Goal: Task Accomplishment & Management: Use online tool/utility

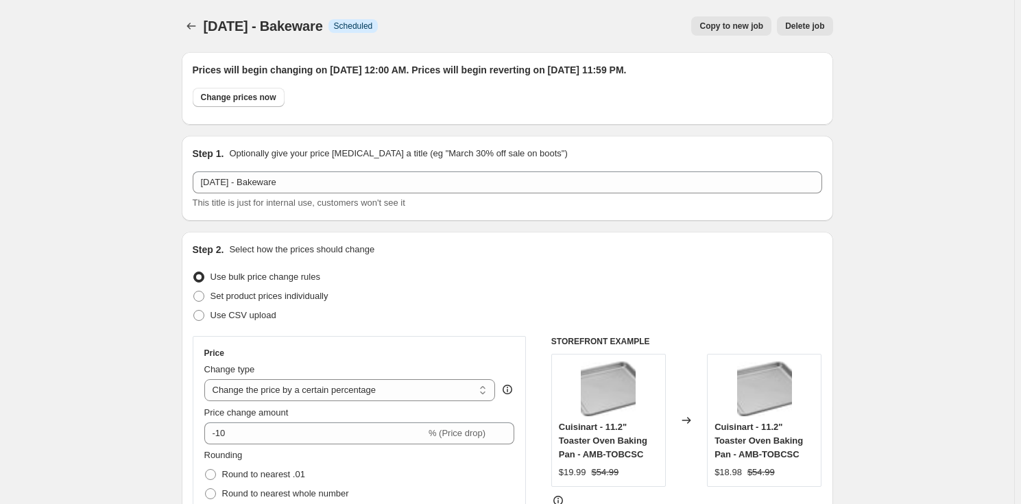
select select "percentage"
select select "no_change"
select select "product_status"
select select "tag"
select select "not_equal"
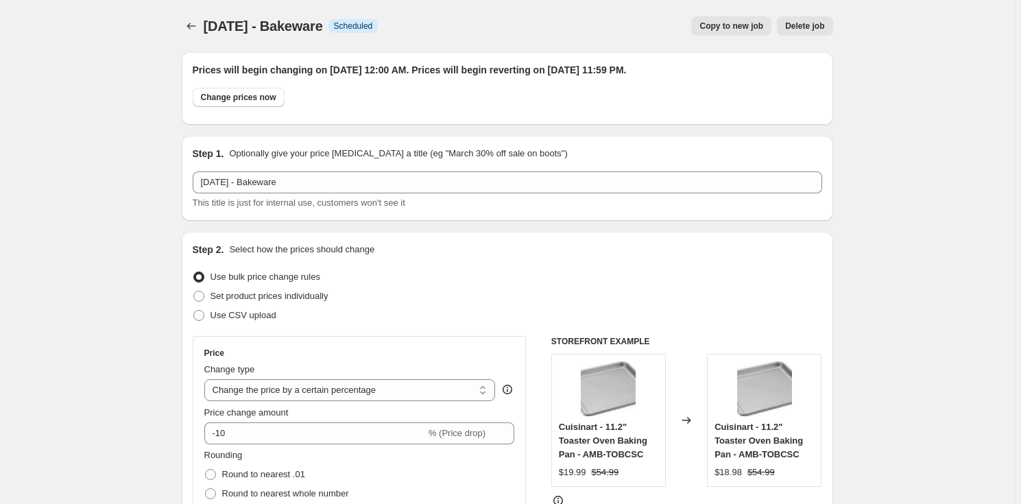
select select "collection"
click at [191, 28] on icon "Price change jobs" at bounding box center [192, 26] width 14 height 14
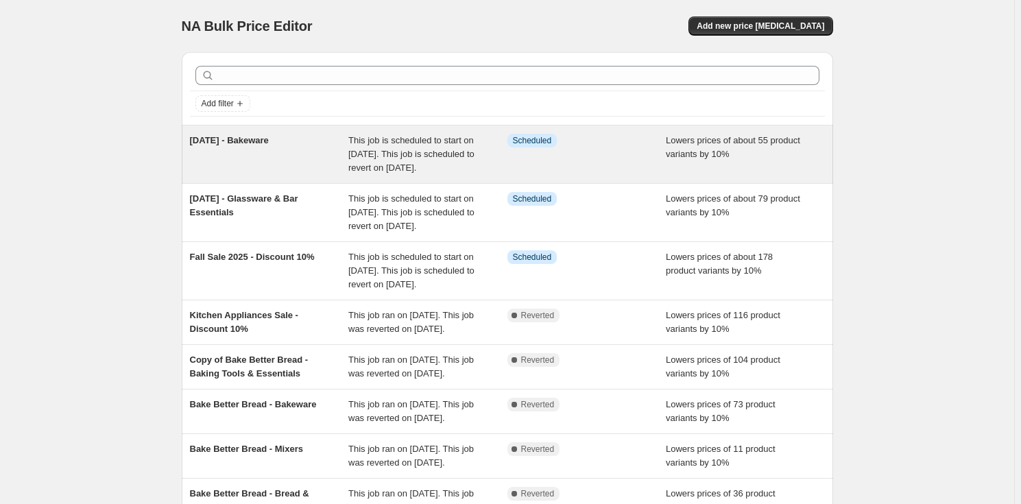
click at [269, 145] on span "[DATE] - Bakeware" at bounding box center [229, 140] width 79 height 10
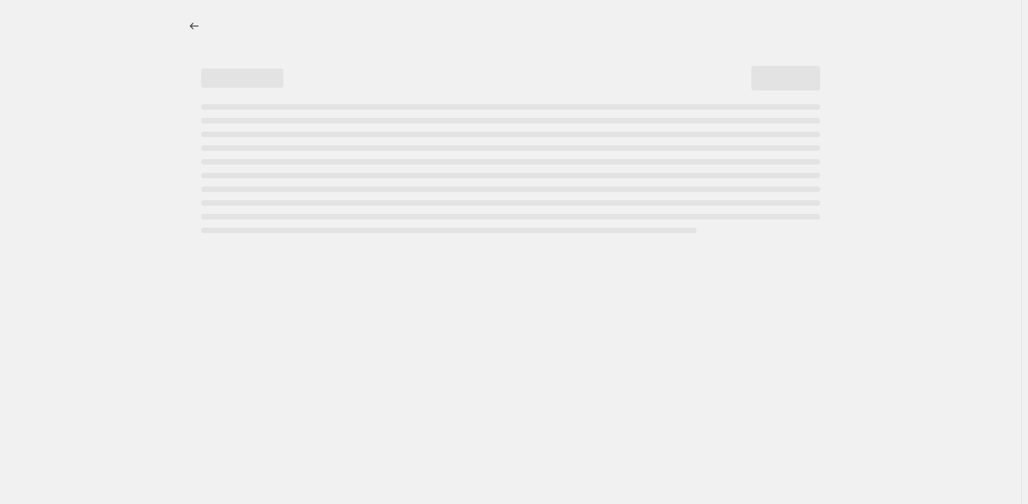
select select "percentage"
select select "no_change"
select select "product_status"
select select "tag"
select select "not_equal"
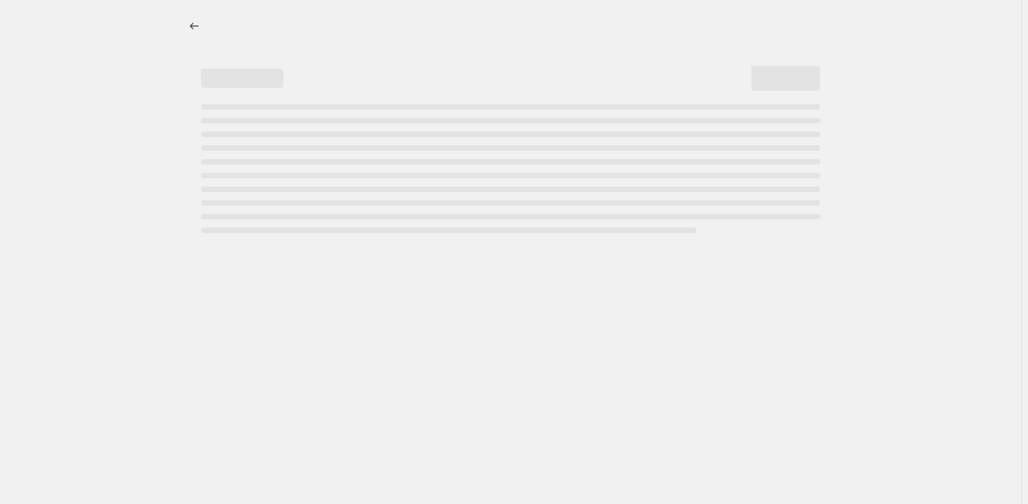
select select "collection"
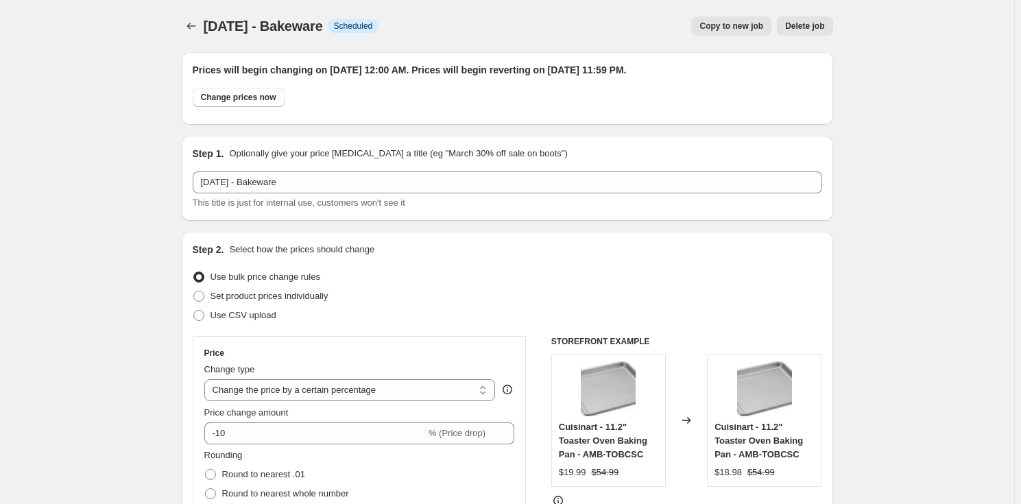
click at [755, 24] on span "Copy to new job" at bounding box center [732, 26] width 64 height 11
select select "percentage"
select select "no_change"
select select "product_status"
select select "tag"
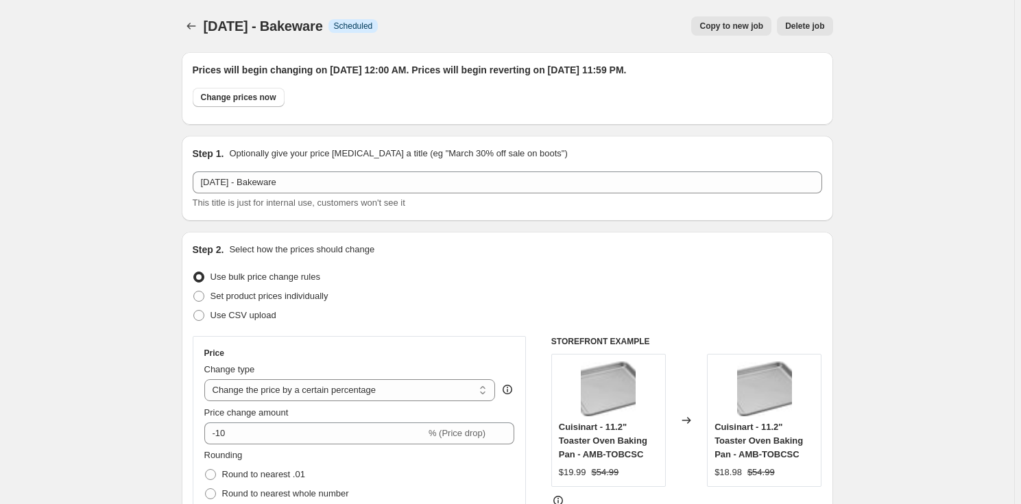
select select "not_equal"
select select "collection"
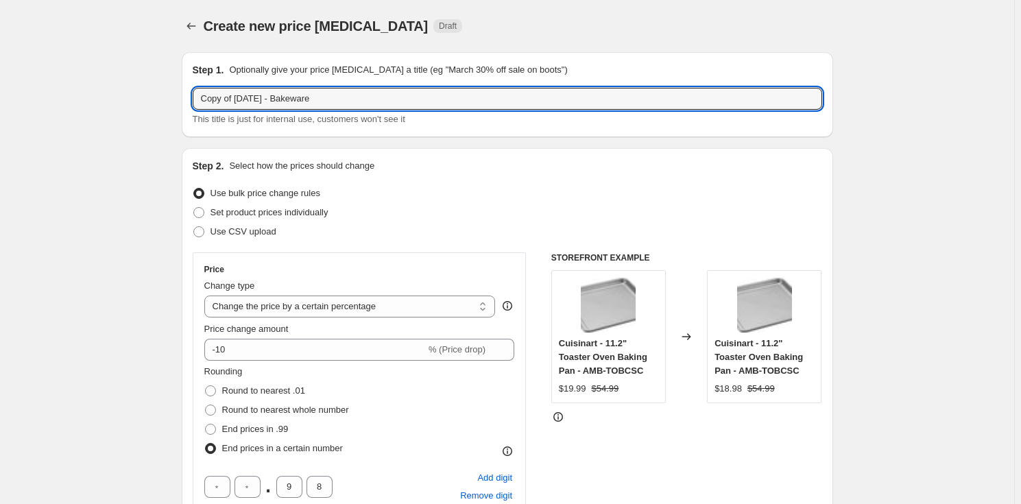
drag, startPoint x: 236, startPoint y: 95, endPoint x: -144, endPoint y: 62, distance: 381.5
click at [0, 62] on html "Home Settings Plans Skip to content Create new price [MEDICAL_DATA]. This page …" at bounding box center [510, 252] width 1021 height 504
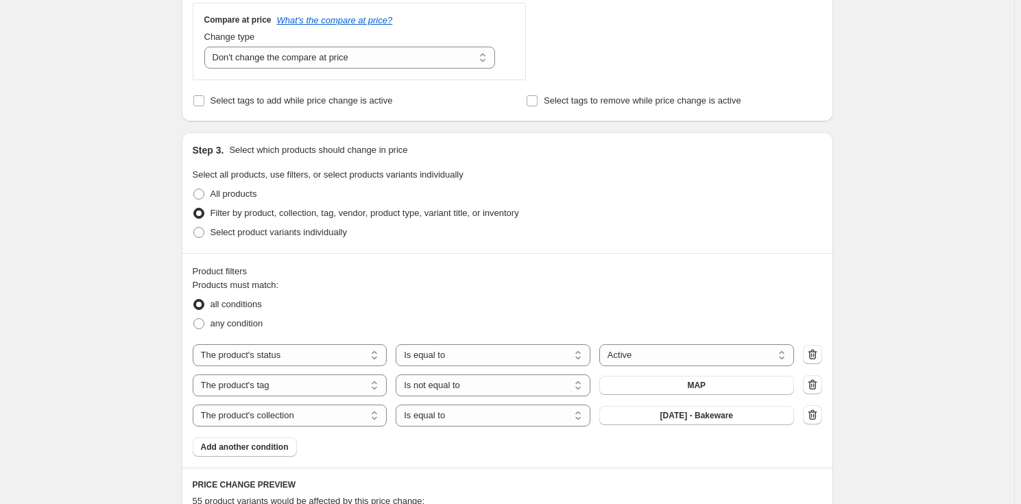
scroll to position [748, 0]
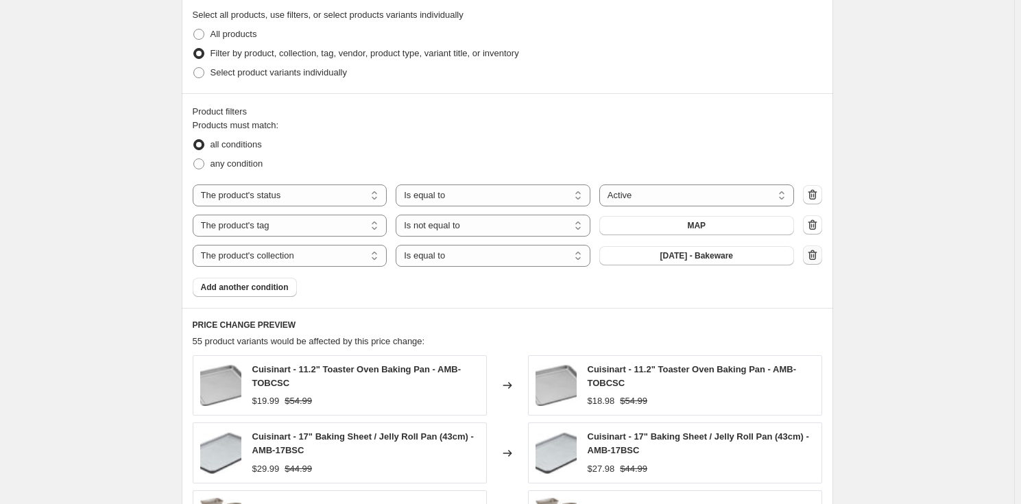
type input "[DATE] - Cookware"
click at [823, 255] on button "button" at bounding box center [812, 255] width 19 height 19
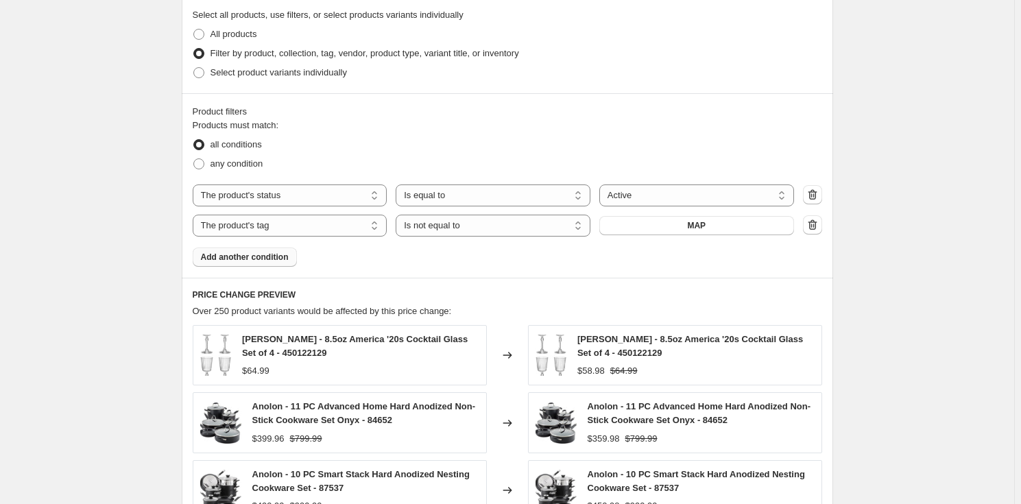
click at [264, 254] on span "Add another condition" at bounding box center [245, 257] width 88 height 11
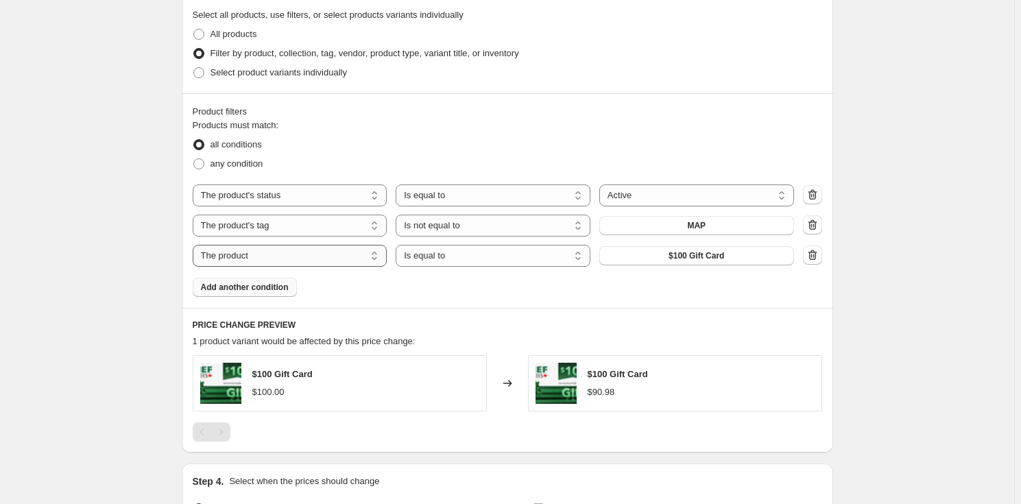
click at [281, 253] on select "The product The product's collection The product's tag The product's vendor The…" at bounding box center [290, 256] width 195 height 22
select select "collection"
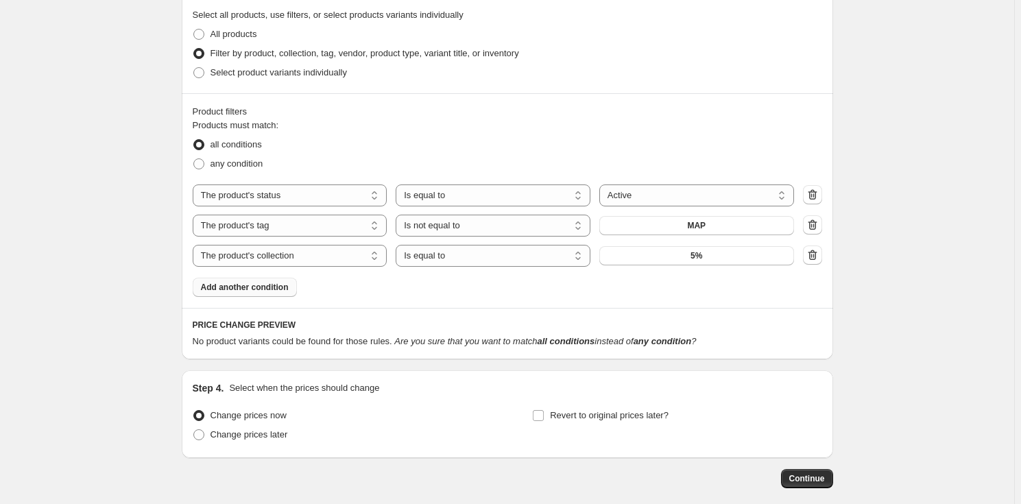
click at [706, 255] on button "5%" at bounding box center [697, 255] width 195 height 19
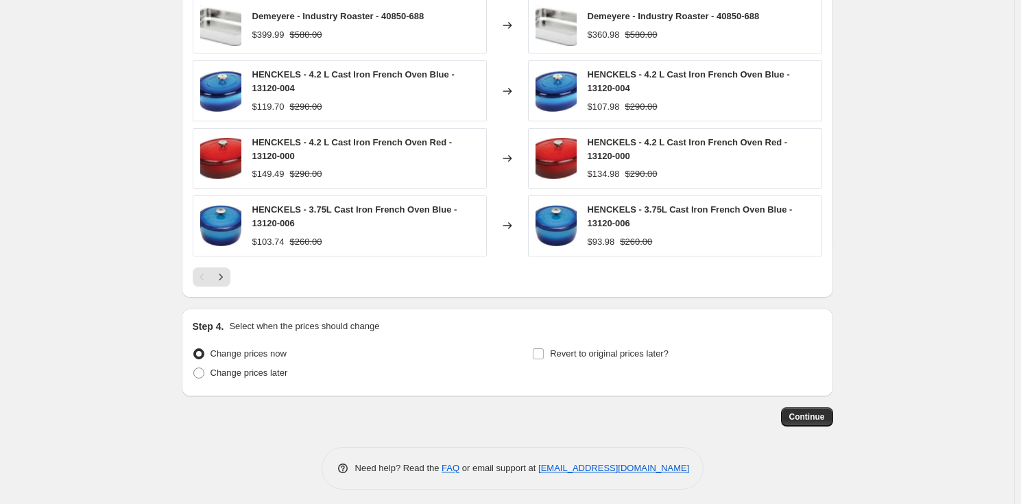
scroll to position [1179, 0]
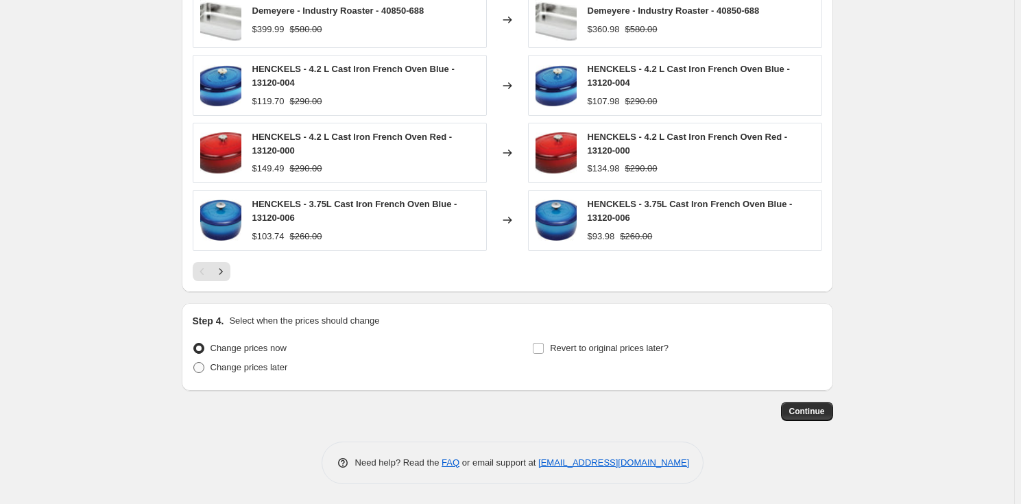
click at [256, 364] on span "Change prices later" at bounding box center [250, 367] width 78 height 10
click at [194, 363] on input "Change prices later" at bounding box center [193, 362] width 1 height 1
radio input "true"
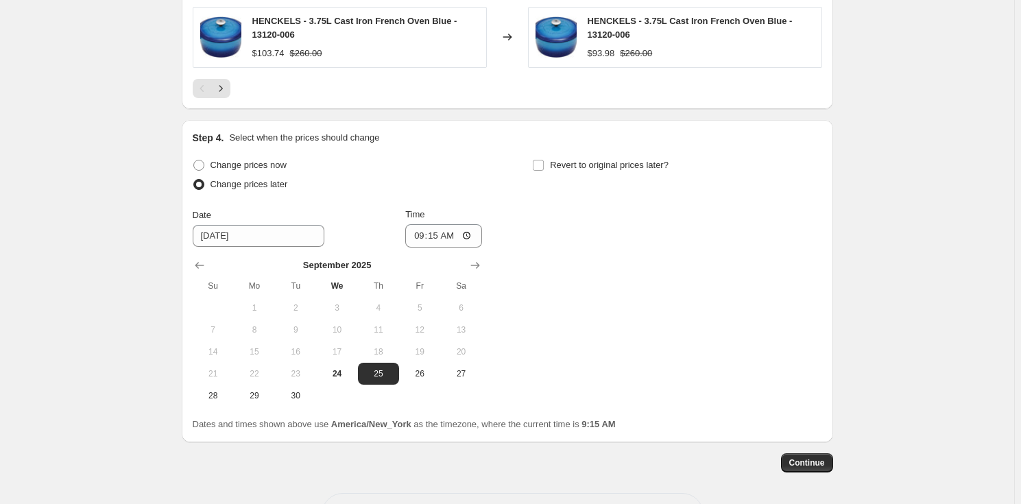
scroll to position [1365, 0]
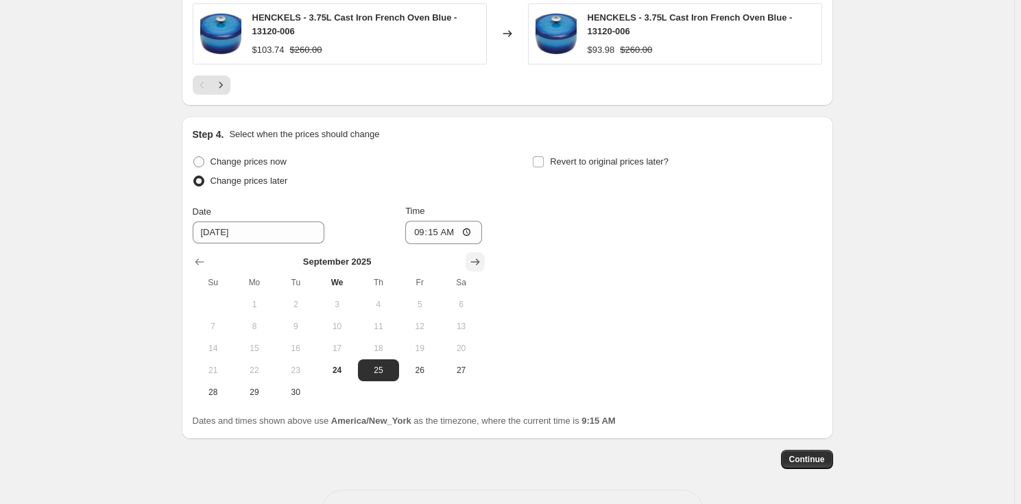
click at [485, 259] on button "Show next month, October 2025" at bounding box center [475, 261] width 19 height 19
click at [381, 300] on span "2" at bounding box center [379, 304] width 30 height 11
type input "[DATE]"
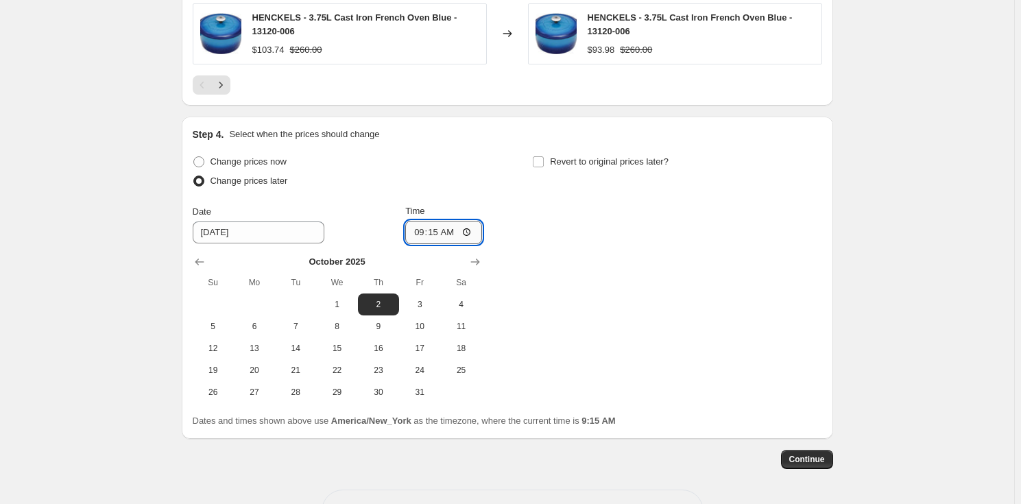
click at [421, 230] on input "09:15" at bounding box center [443, 232] width 77 height 23
type input "00:00"
click at [565, 156] on span "Revert to original prices later?" at bounding box center [609, 161] width 119 height 10
click at [544, 156] on input "Revert to original prices later?" at bounding box center [538, 161] width 11 height 11
checkbox input "true"
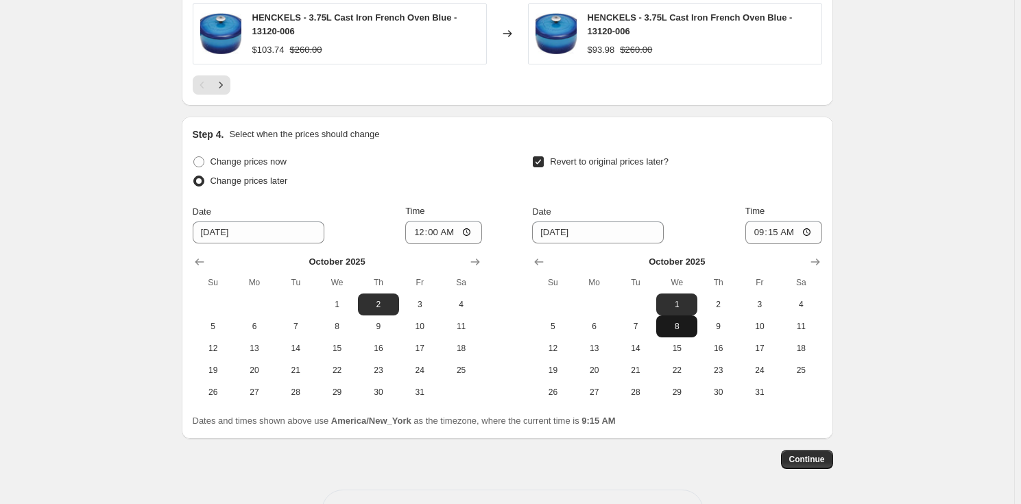
click at [684, 321] on span "8" at bounding box center [677, 326] width 30 height 11
type input "[DATE]"
click at [762, 231] on input "09:15" at bounding box center [784, 232] width 77 height 23
type input "23:59"
click at [814, 457] on span "Continue" at bounding box center [808, 459] width 36 height 11
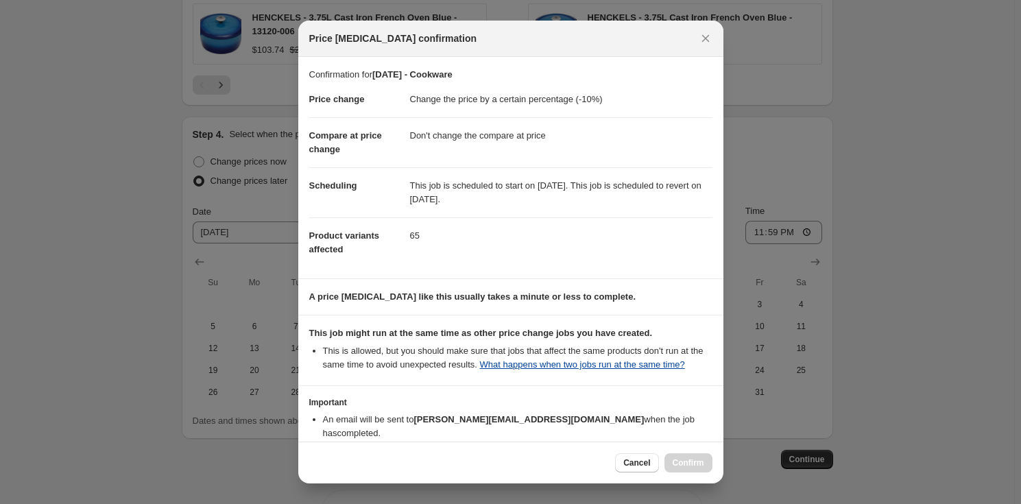
scroll to position [69, 0]
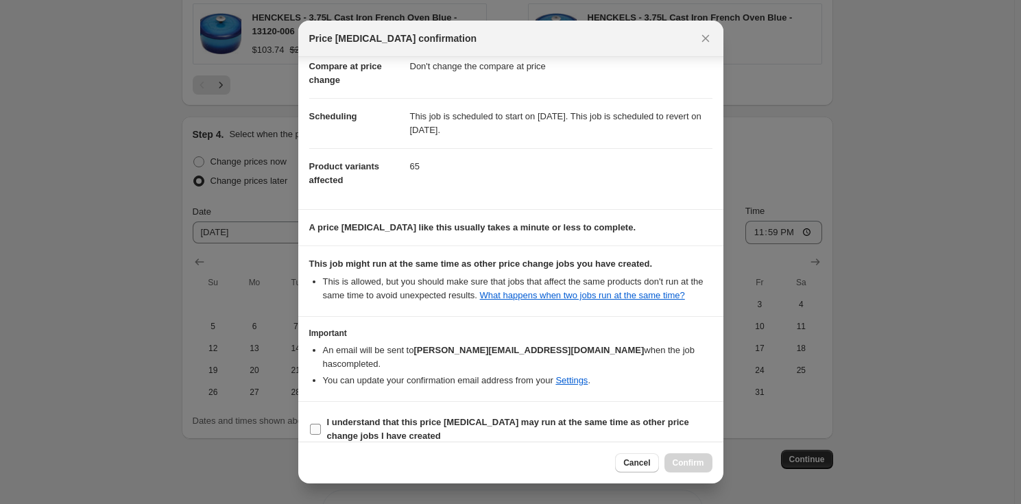
click at [422, 417] on b "I understand that this price [MEDICAL_DATA] may run at the same time as other p…" at bounding box center [508, 429] width 362 height 24
click at [321, 424] on input "I understand that this price [MEDICAL_DATA] may run at the same time as other p…" at bounding box center [315, 429] width 11 height 11
checkbox input "true"
click at [690, 462] on span "Confirm" at bounding box center [689, 463] width 32 height 11
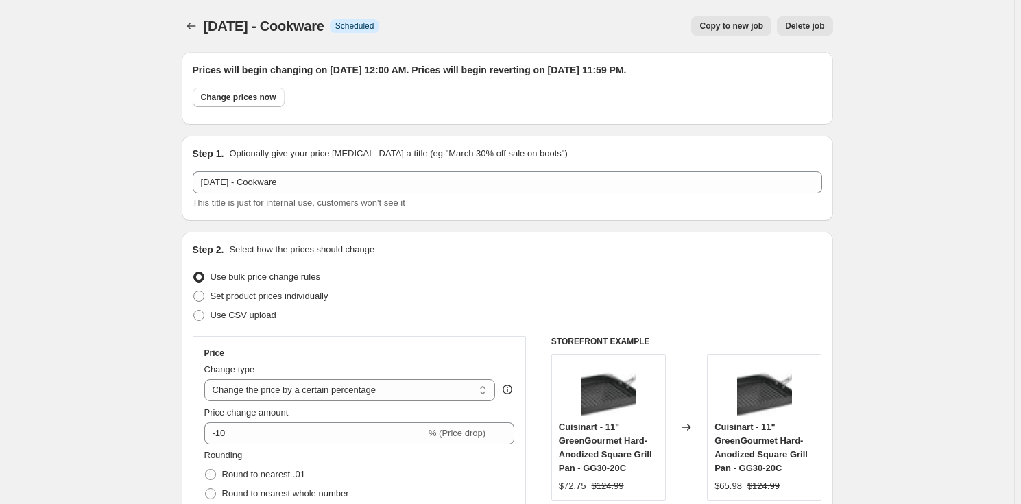
click at [726, 32] on button "Copy to new job" at bounding box center [732, 25] width 80 height 19
select select "percentage"
select select "no_change"
select select "product_status"
select select "tag"
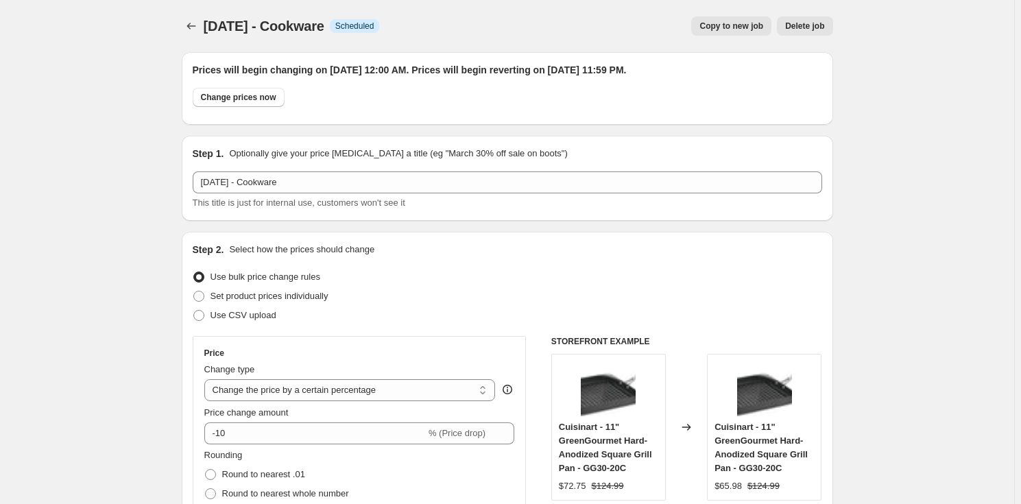
select select "not_equal"
select select "collection"
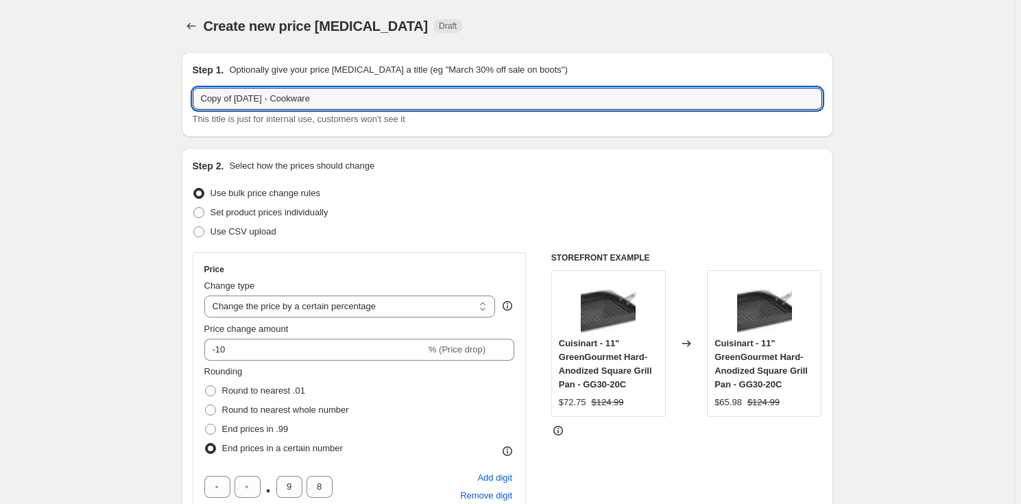
drag, startPoint x: 237, startPoint y: 95, endPoint x: -130, endPoint y: 56, distance: 368.5
click at [0, 56] on html "Home Settings Plans Skip to content Create new price [MEDICAL_DATA]. This page …" at bounding box center [510, 252] width 1021 height 504
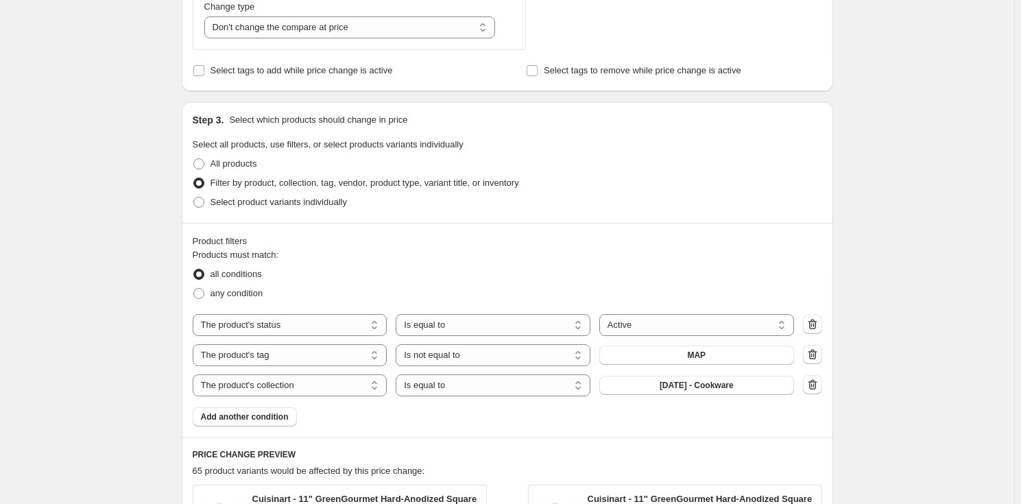
scroll to position [748, 0]
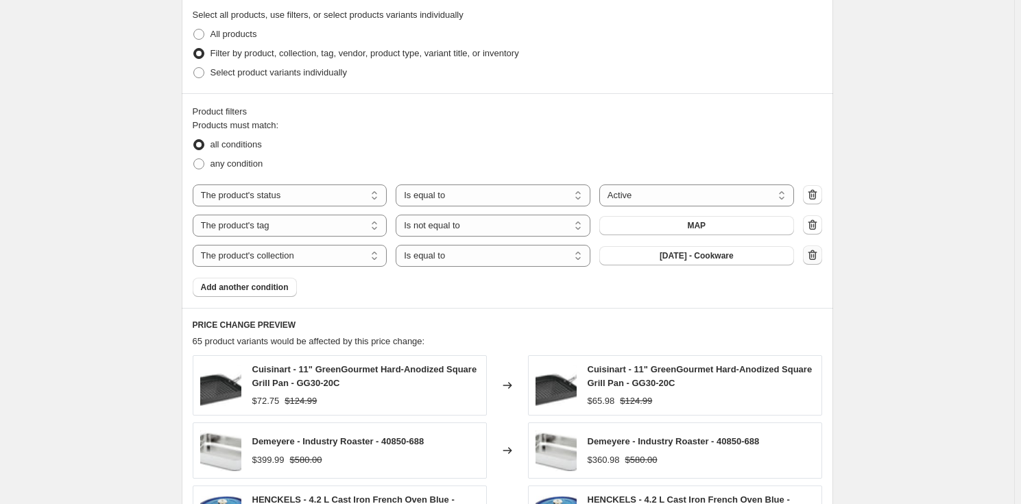
type input "[DATE] - Tabletop"
click at [812, 251] on icon "button" at bounding box center [813, 255] width 14 height 14
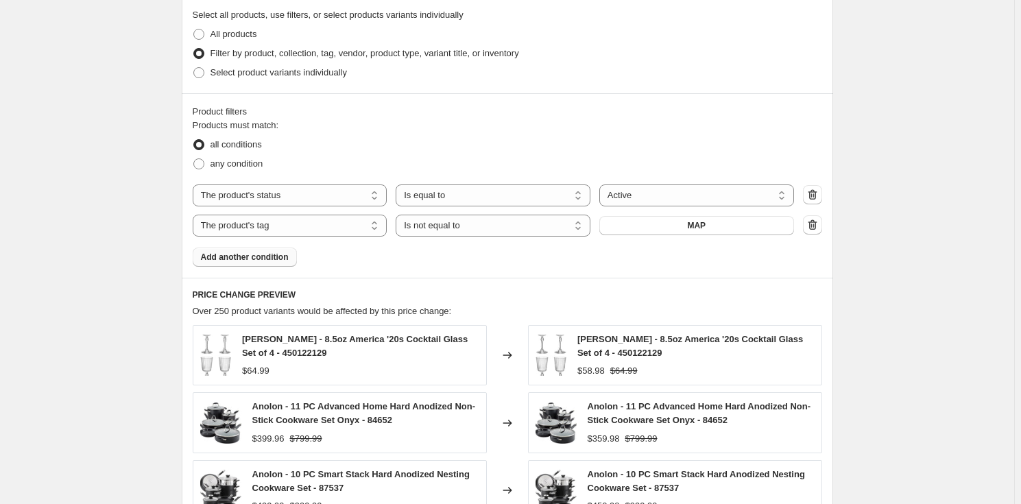
click at [288, 257] on button "Add another condition" at bounding box center [245, 257] width 104 height 19
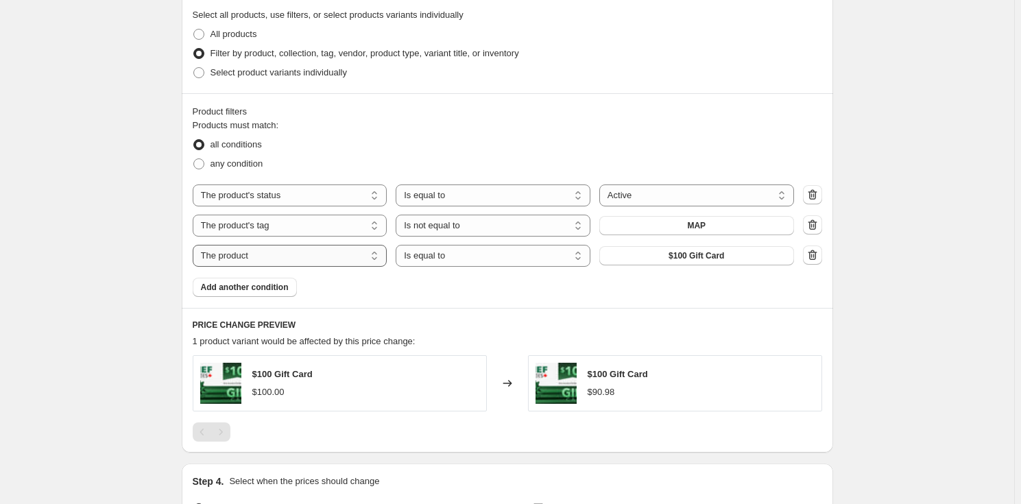
click at [325, 257] on select "The product The product's collection The product's tag The product's vendor The…" at bounding box center [290, 256] width 195 height 22
select select "collection"
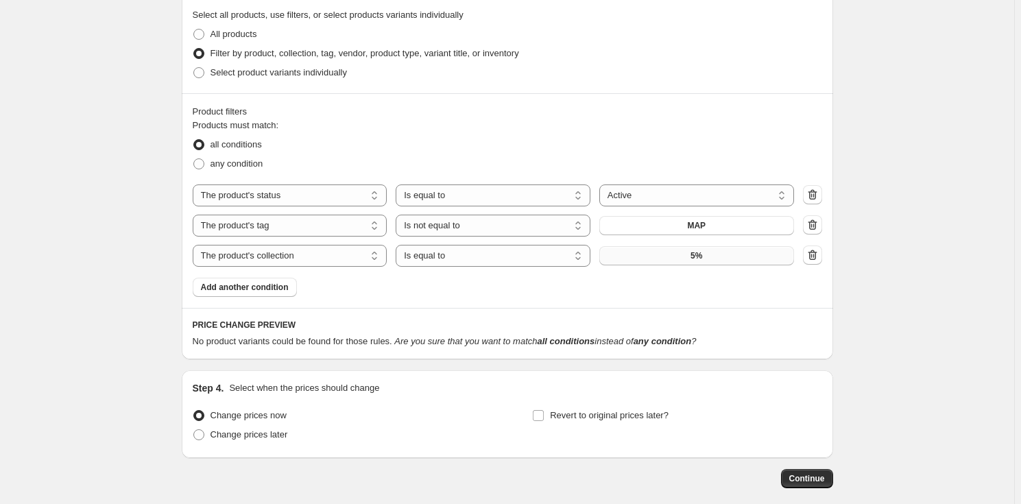
click at [702, 256] on span "5%" at bounding box center [697, 255] width 12 height 11
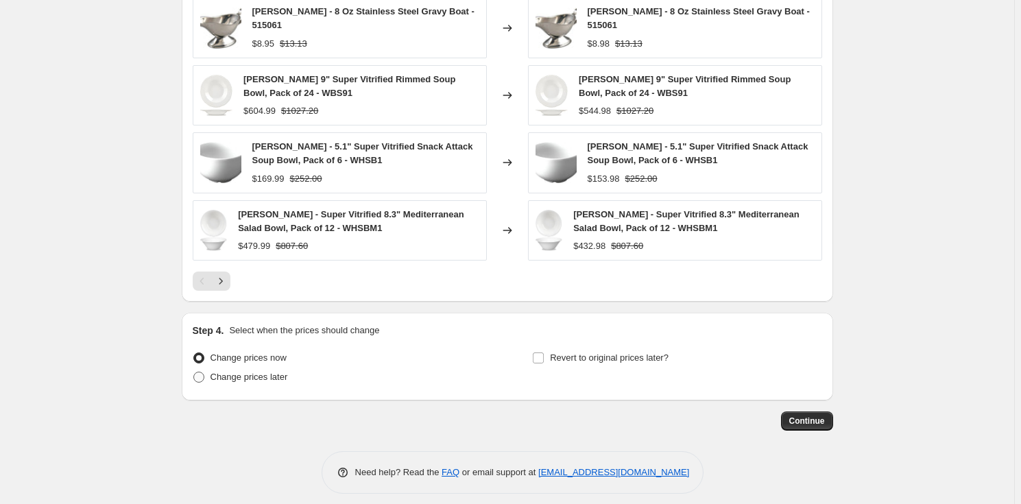
scroll to position [1174, 0]
click at [229, 371] on span "Change prices later" at bounding box center [250, 376] width 78 height 10
click at [194, 371] on input "Change prices later" at bounding box center [193, 371] width 1 height 1
radio input "true"
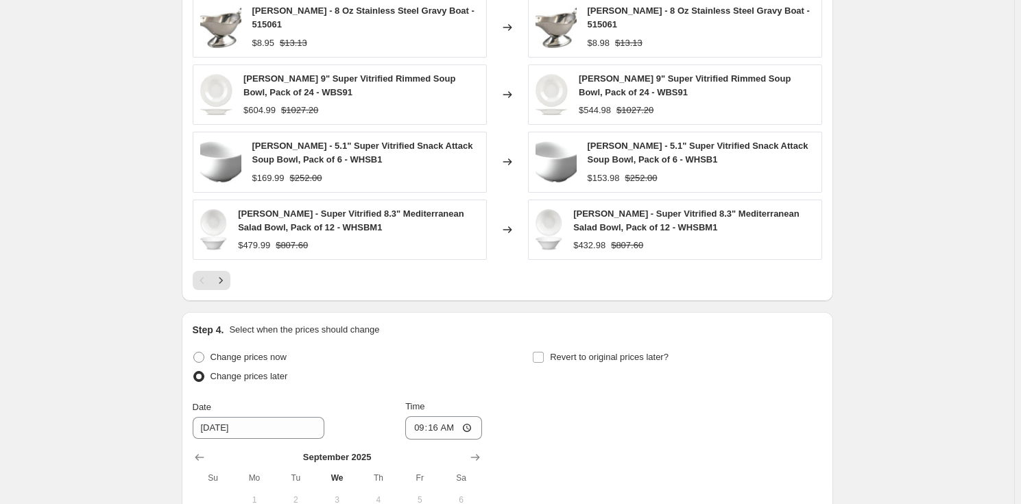
scroll to position [1408, 0]
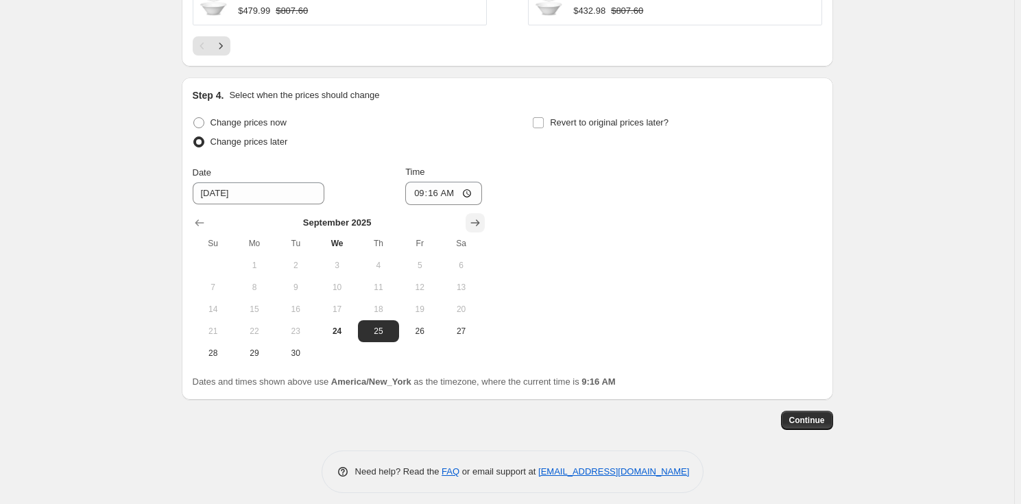
click at [475, 216] on icon "Show next month, October 2025" at bounding box center [476, 223] width 14 height 14
click at [384, 260] on span "2" at bounding box center [379, 265] width 30 height 11
type input "[DATE]"
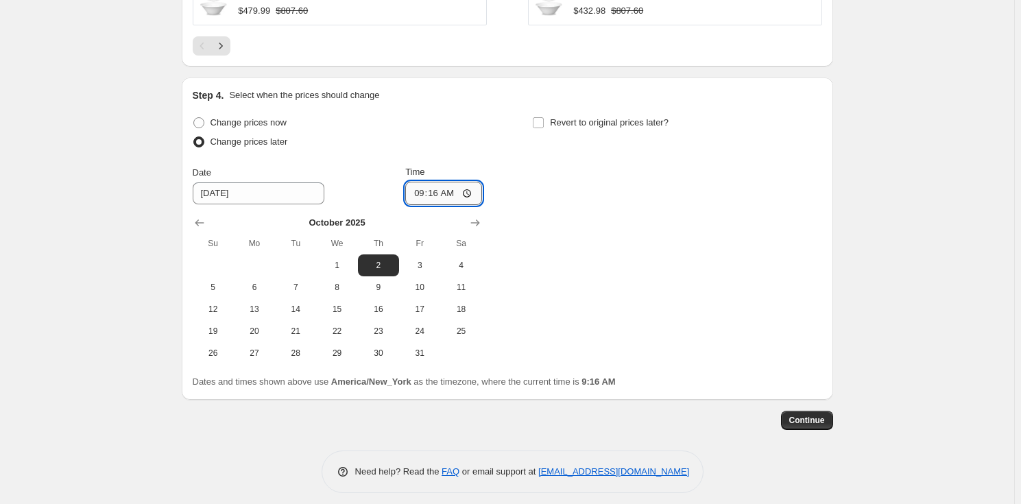
click at [422, 184] on input "09:16" at bounding box center [443, 193] width 77 height 23
type input "00:00"
click at [583, 117] on span "Revert to original prices later?" at bounding box center [609, 122] width 119 height 10
click at [544, 117] on input "Revert to original prices later?" at bounding box center [538, 122] width 11 height 11
checkbox input "true"
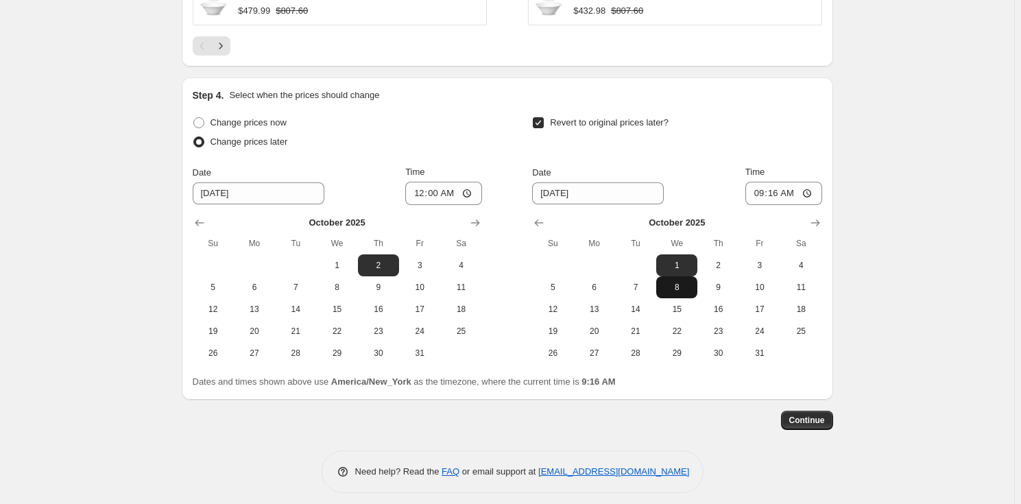
click at [686, 282] on span "8" at bounding box center [677, 287] width 30 height 11
type input "[DATE]"
click at [762, 182] on input "09:16" at bounding box center [784, 193] width 77 height 23
click at [757, 182] on input "15:16" at bounding box center [784, 193] width 77 height 23
type input "23:59"
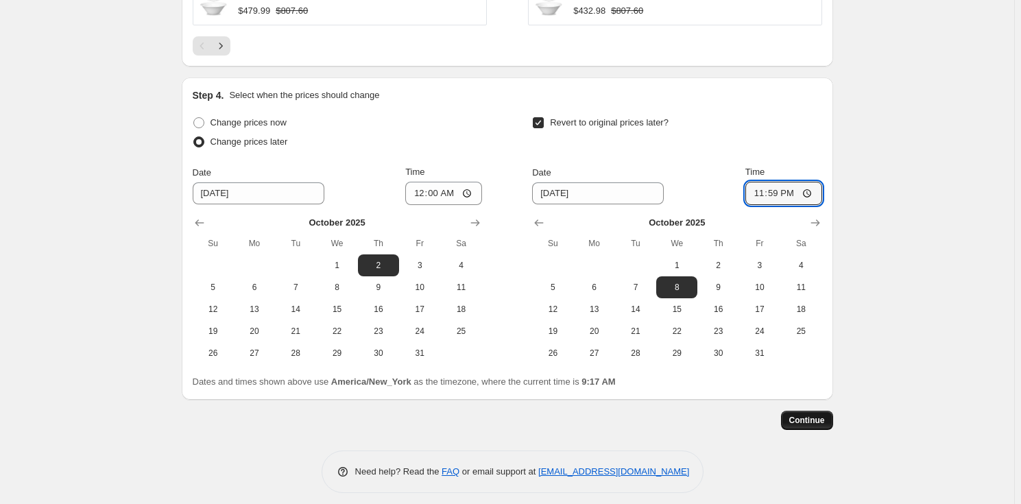
click at [814, 415] on span "Continue" at bounding box center [808, 420] width 36 height 11
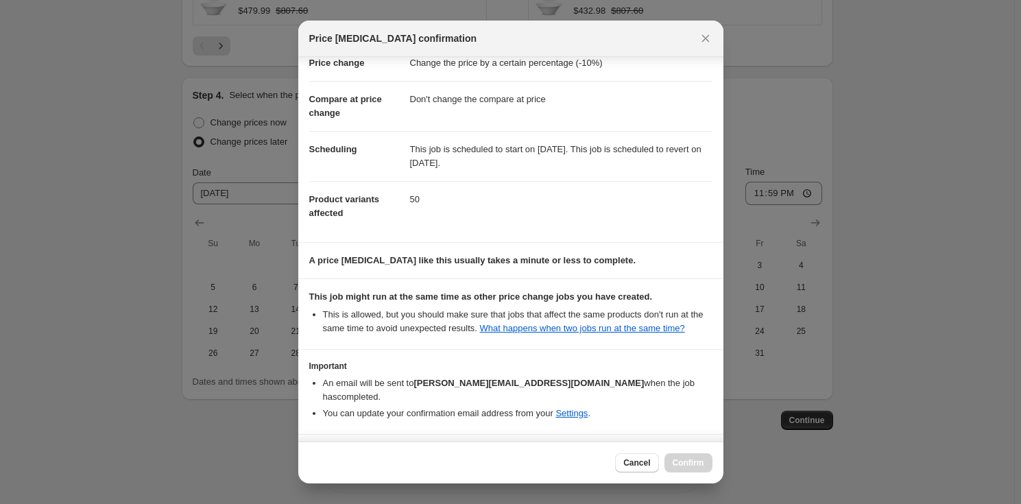
scroll to position [69, 0]
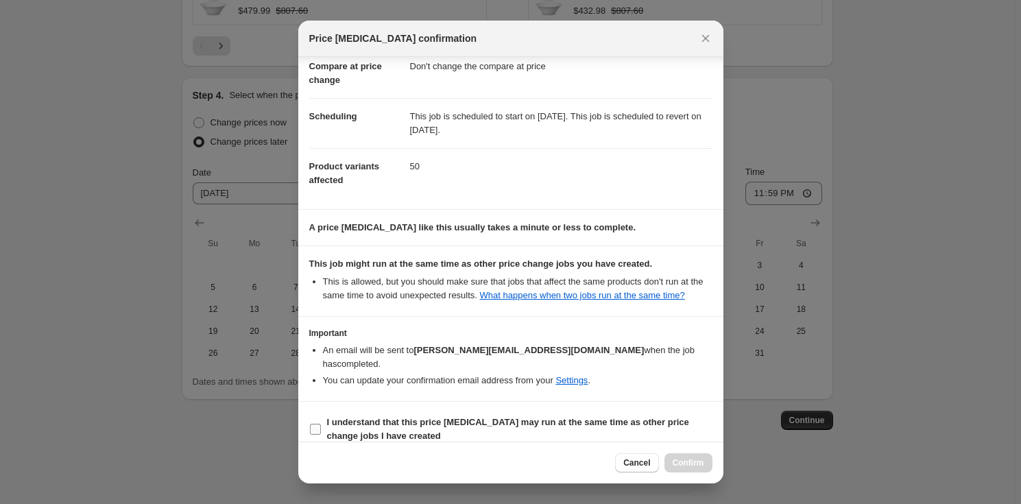
click at [351, 420] on b "I understand that this price [MEDICAL_DATA] may run at the same time as other p…" at bounding box center [508, 429] width 362 height 24
click at [321, 424] on input "I understand that this price [MEDICAL_DATA] may run at the same time as other p…" at bounding box center [315, 429] width 11 height 11
checkbox input "true"
click at [681, 464] on span "Confirm" at bounding box center [689, 463] width 32 height 11
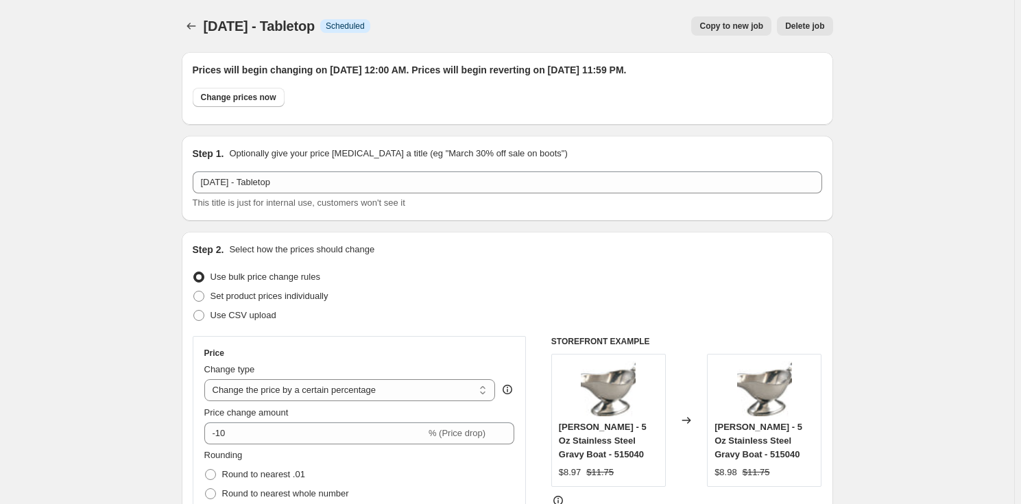
click at [716, 23] on span "Copy to new job" at bounding box center [732, 26] width 64 height 11
select select "percentage"
select select "no_change"
select select "product_status"
select select "tag"
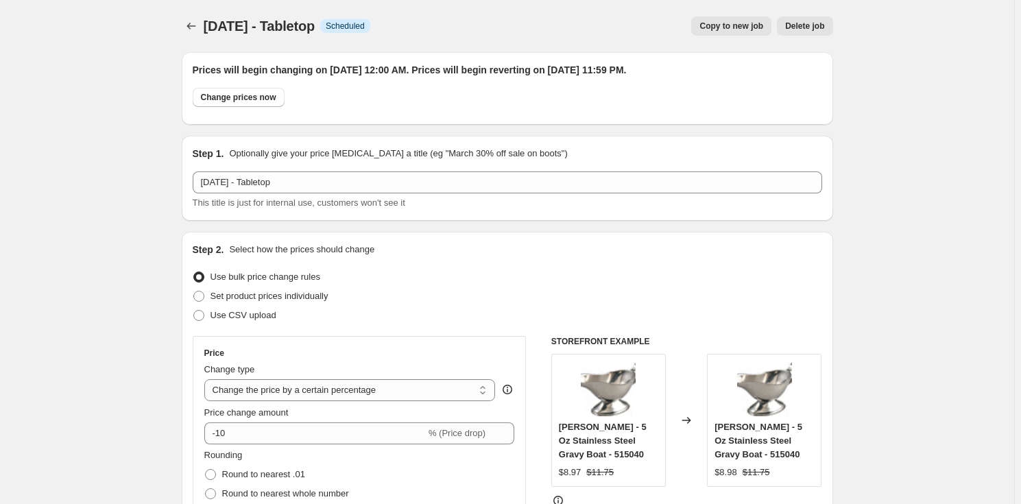
select select "not_equal"
select select "collection"
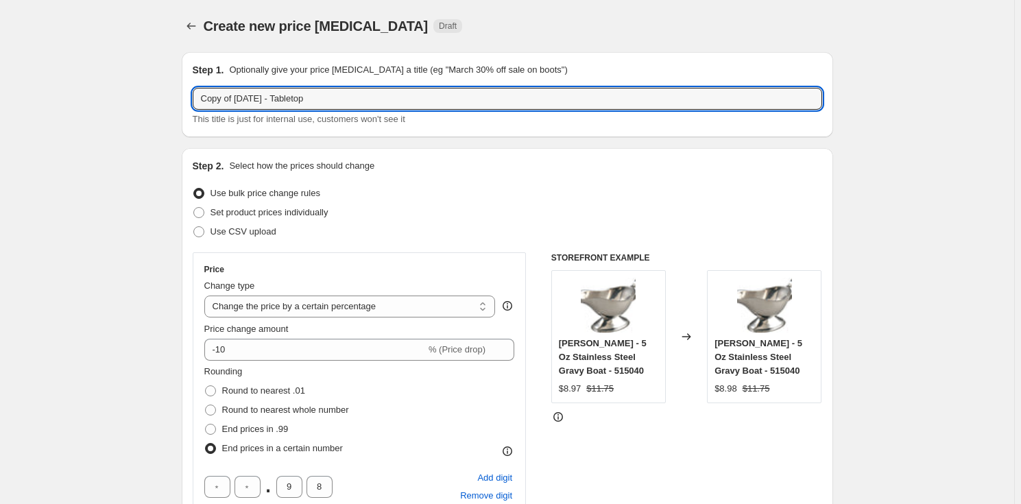
drag, startPoint x: 237, startPoint y: 95, endPoint x: -17, endPoint y: 69, distance: 255.8
click at [0, 69] on html "Home Settings Plans Skip to content Create new price [MEDICAL_DATA]. This page …" at bounding box center [510, 252] width 1021 height 504
type input "[DATE] - Chef Tools"
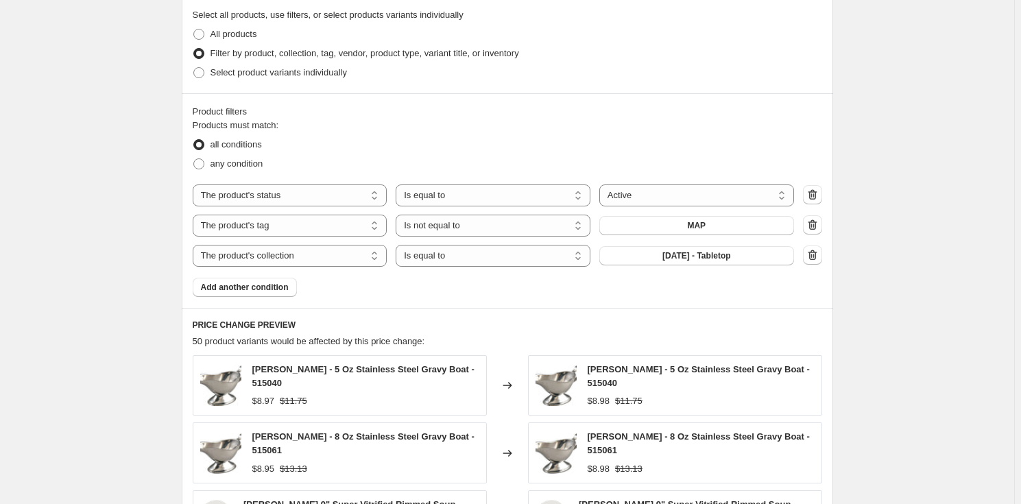
scroll to position [810, 0]
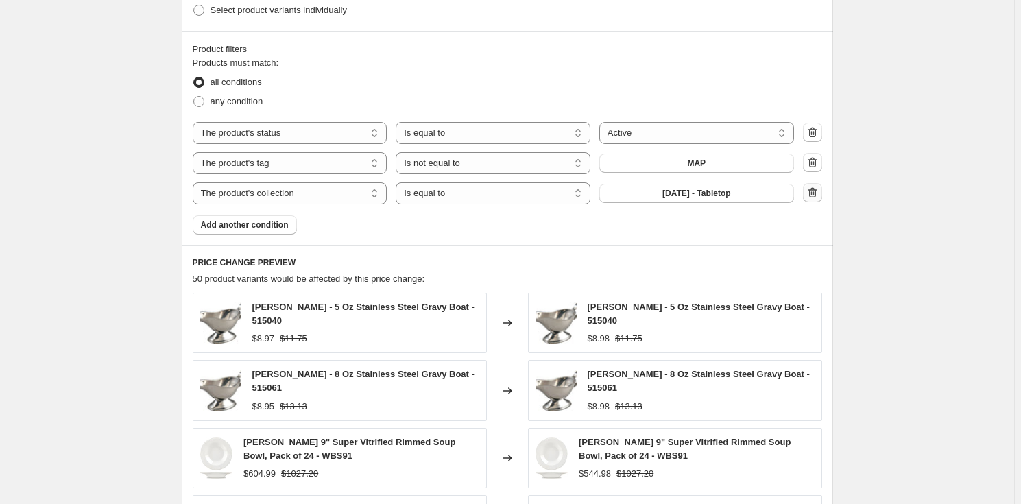
click at [817, 196] on icon "button" at bounding box center [812, 192] width 9 height 10
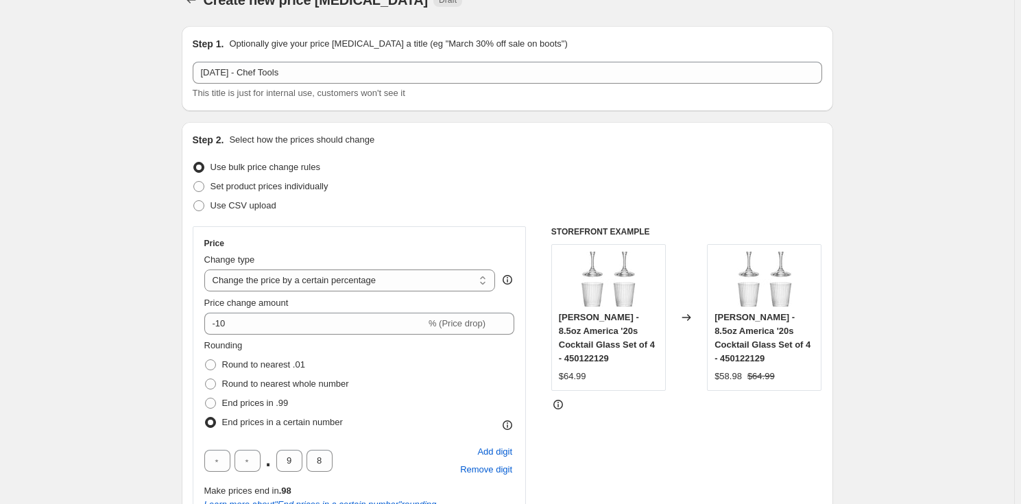
scroll to position [0, 0]
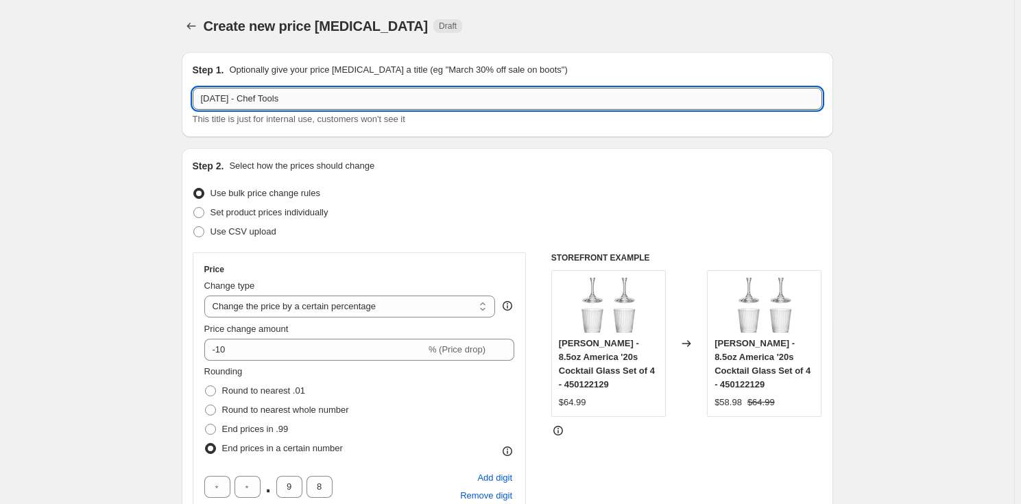
click at [339, 99] on input "[DATE] - Chef Tools" at bounding box center [508, 99] width 630 height 22
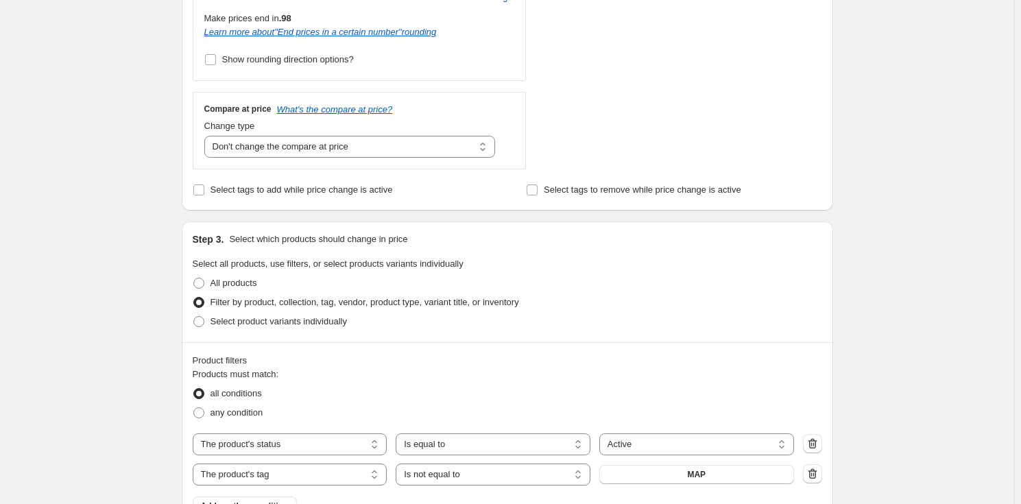
scroll to position [748, 0]
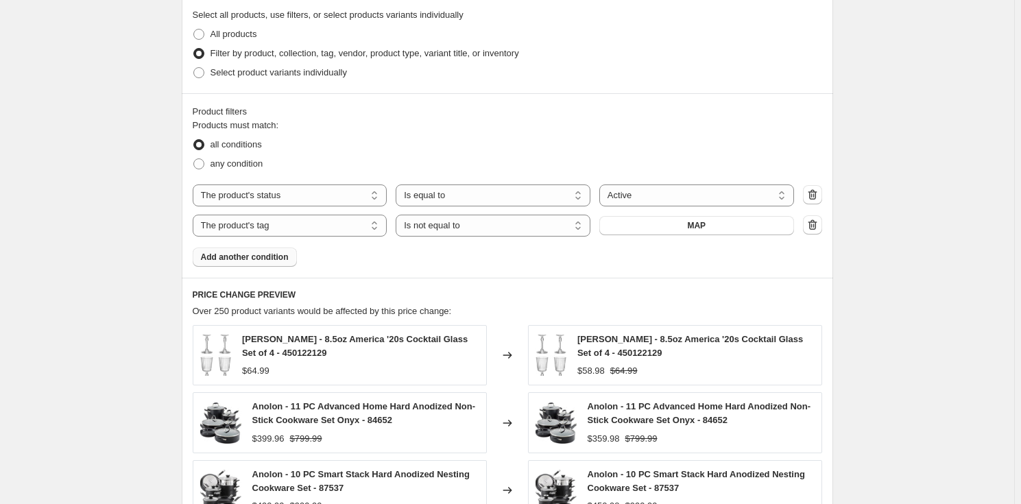
click at [250, 254] on span "Add another condition" at bounding box center [245, 257] width 88 height 11
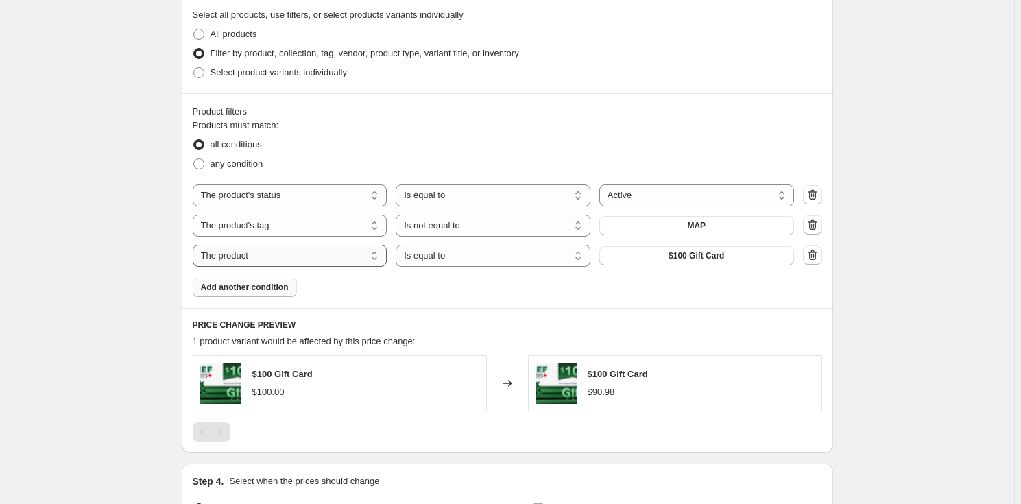
click at [324, 261] on select "The product The product's collection The product's tag The product's vendor The…" at bounding box center [290, 256] width 195 height 22
select select "collection"
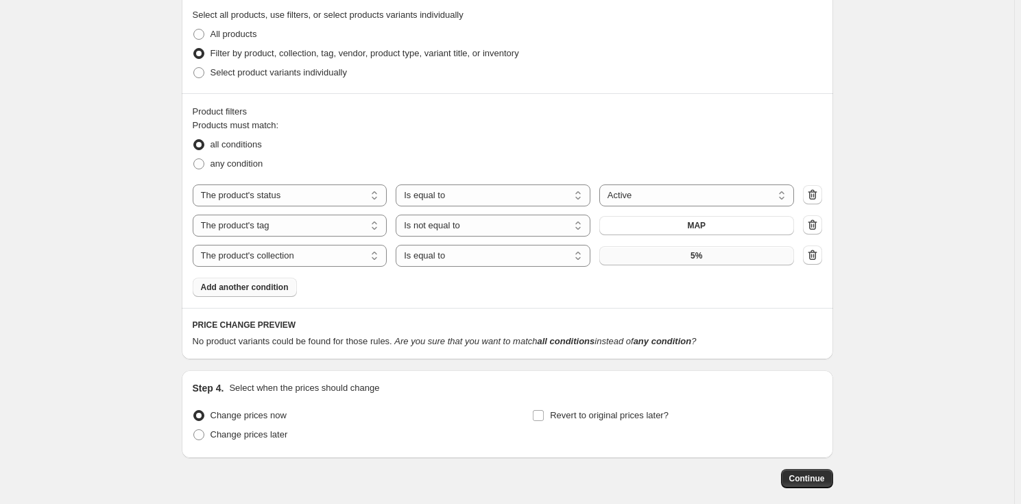
click at [733, 255] on button "5%" at bounding box center [697, 255] width 195 height 19
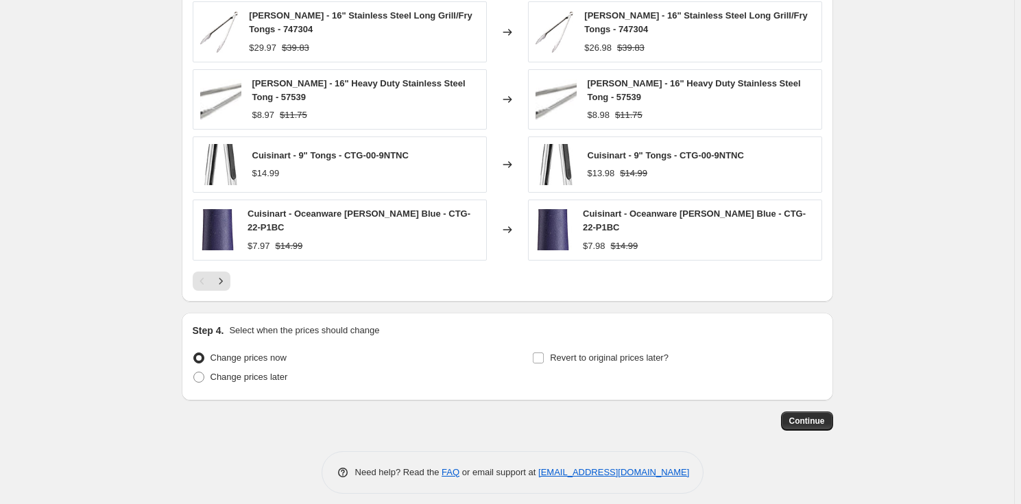
scroll to position [1170, 0]
click at [257, 371] on span "Change prices later" at bounding box center [250, 376] width 78 height 10
click at [194, 371] on input "Change prices later" at bounding box center [193, 371] width 1 height 1
radio input "true"
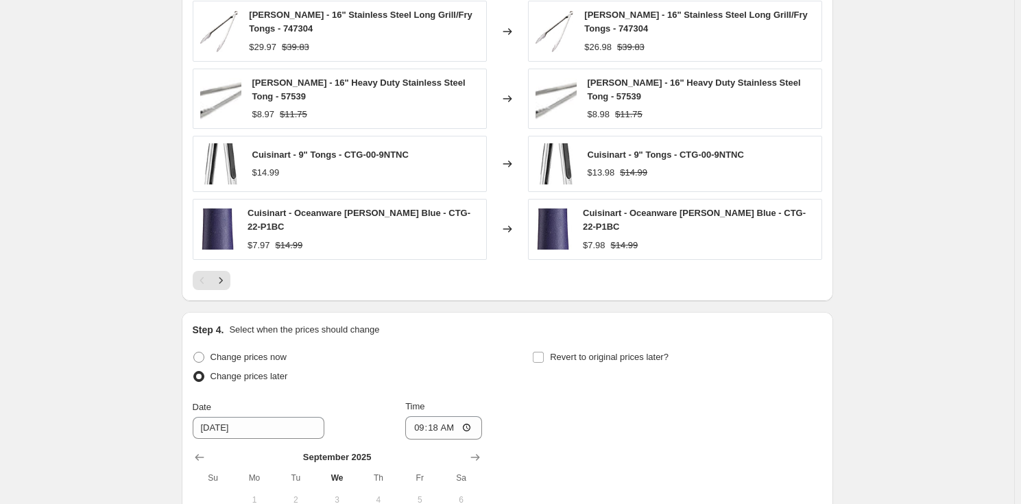
scroll to position [1357, 0]
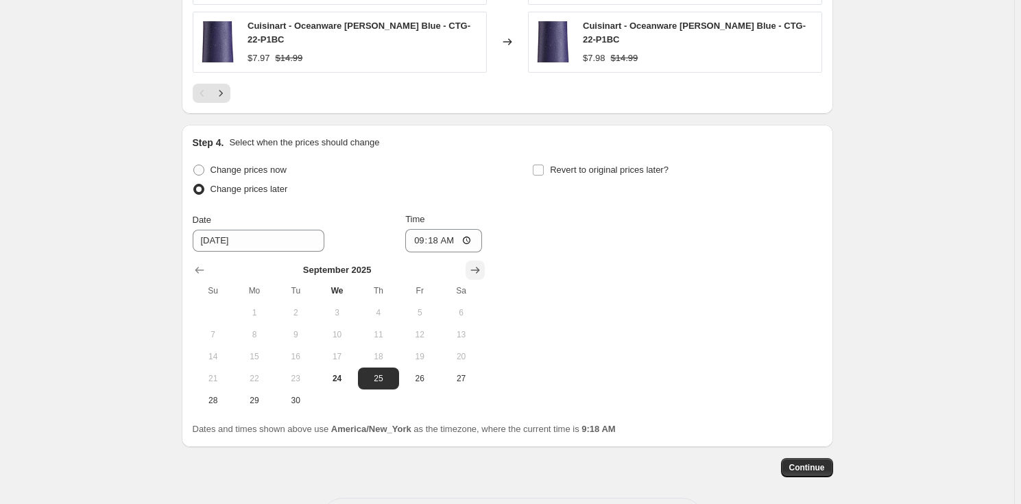
click at [479, 267] on icon "Show next month, October 2025" at bounding box center [475, 270] width 9 height 7
click at [380, 307] on span "2" at bounding box center [379, 312] width 30 height 11
type input "[DATE]"
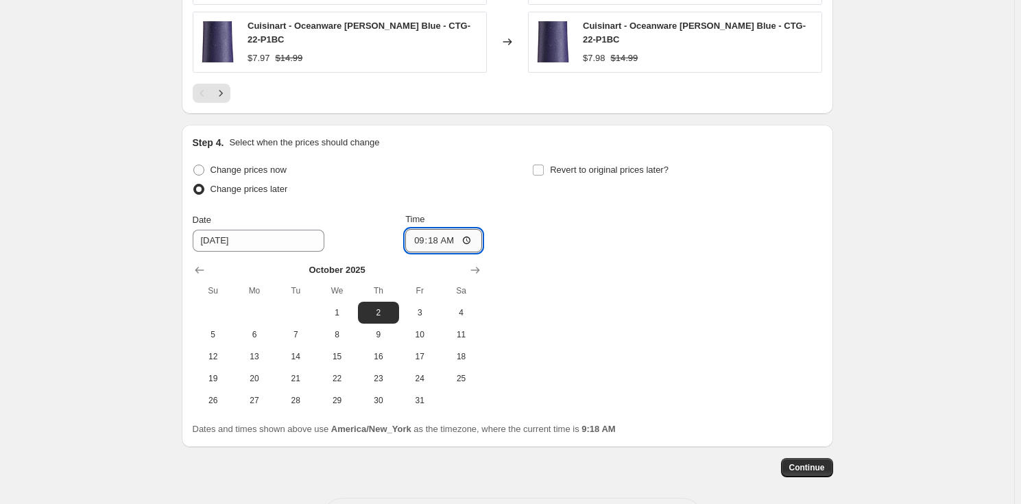
click at [427, 229] on input "09:18" at bounding box center [443, 240] width 77 height 23
type input "00:00"
click at [544, 165] on input "Revert to original prices later?" at bounding box center [538, 170] width 11 height 11
checkbox input "true"
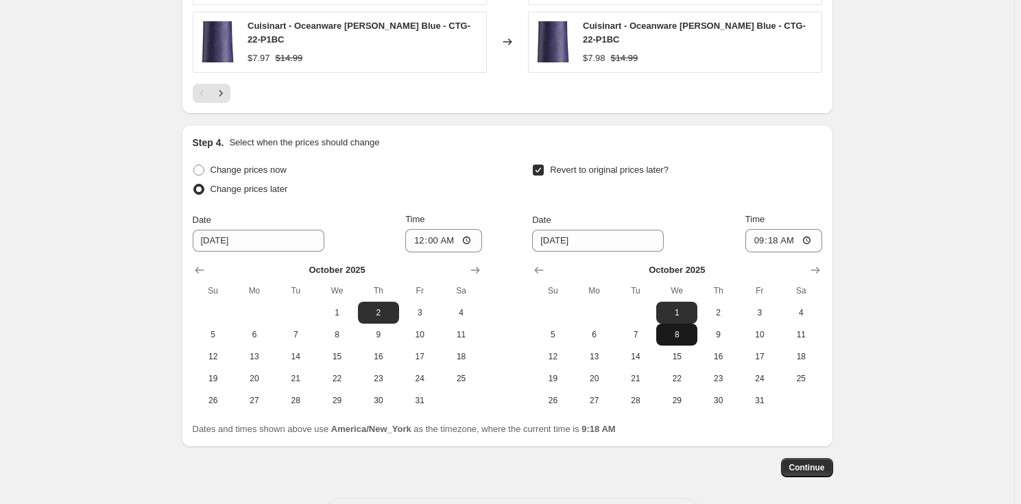
click at [679, 329] on span "8" at bounding box center [677, 334] width 30 height 11
type input "[DATE]"
click at [761, 229] on input "09:18" at bounding box center [784, 240] width 77 height 23
type input "23:59"
click at [813, 458] on button "Continue" at bounding box center [807, 467] width 52 height 19
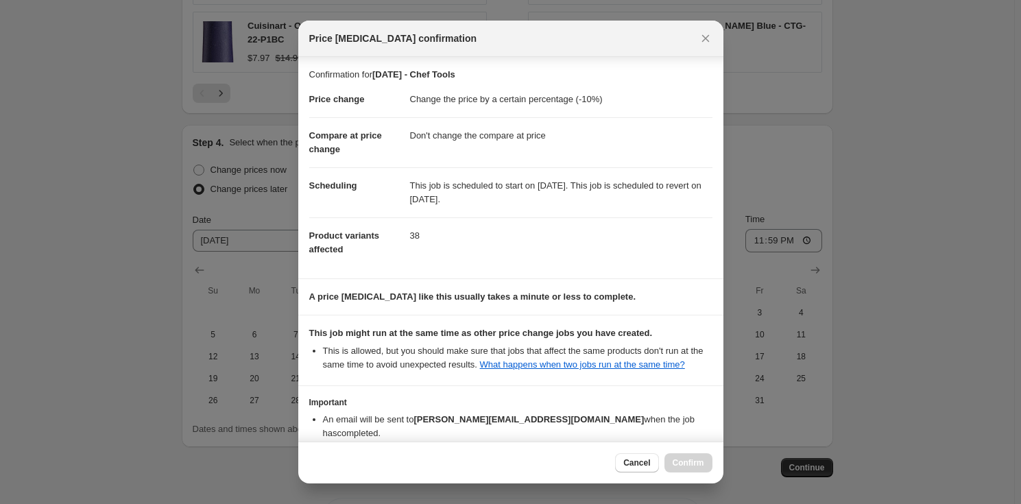
scroll to position [69, 0]
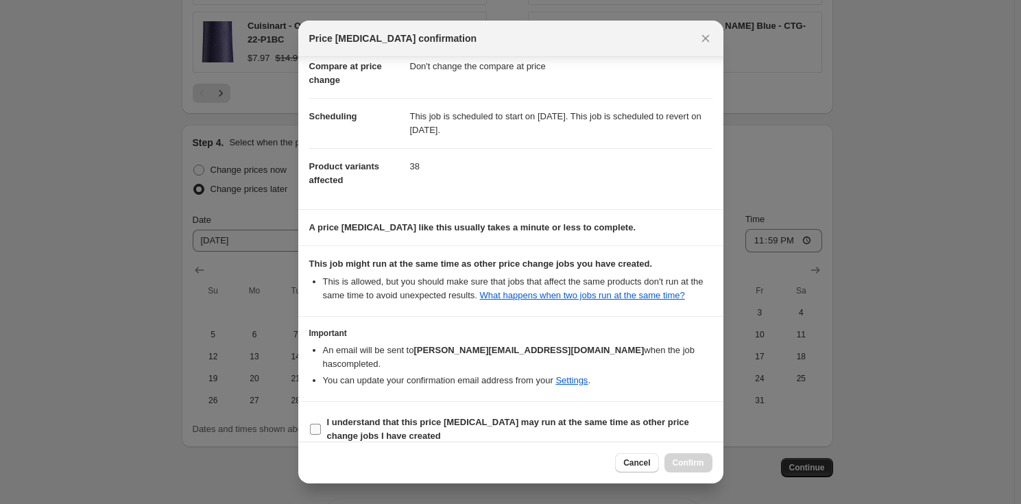
click at [405, 417] on b "I understand that this price [MEDICAL_DATA] may run at the same time as other p…" at bounding box center [508, 429] width 362 height 24
click at [321, 424] on input "I understand that this price [MEDICAL_DATA] may run at the same time as other p…" at bounding box center [315, 429] width 11 height 11
checkbox input "true"
click at [696, 463] on span "Confirm" at bounding box center [689, 463] width 32 height 11
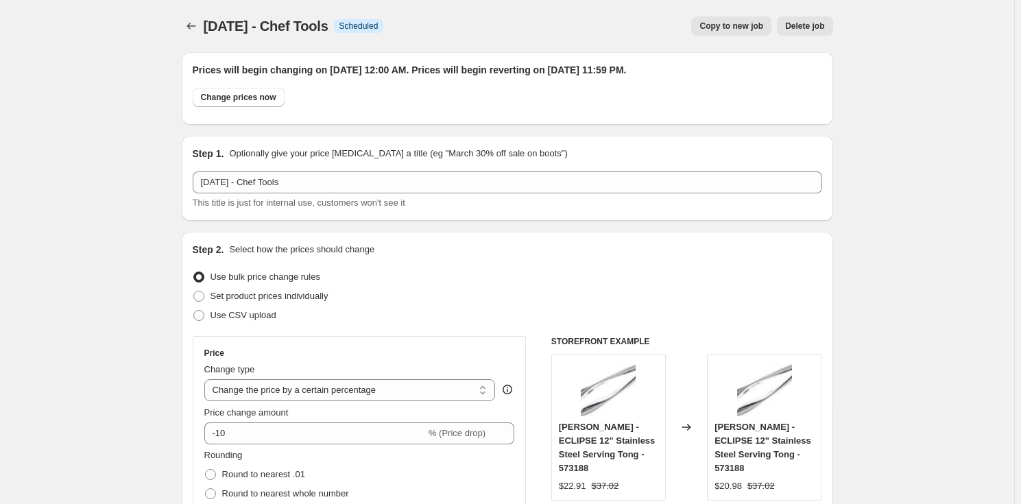
click at [748, 29] on span "Copy to new job" at bounding box center [732, 26] width 64 height 11
select select "percentage"
select select "no_change"
select select "product_status"
select select "tag"
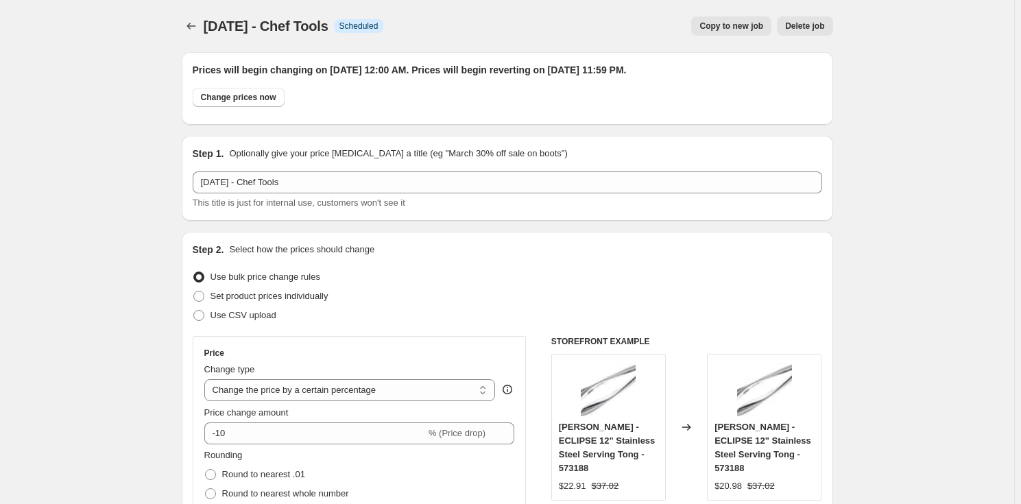
select select "not_equal"
select select "collection"
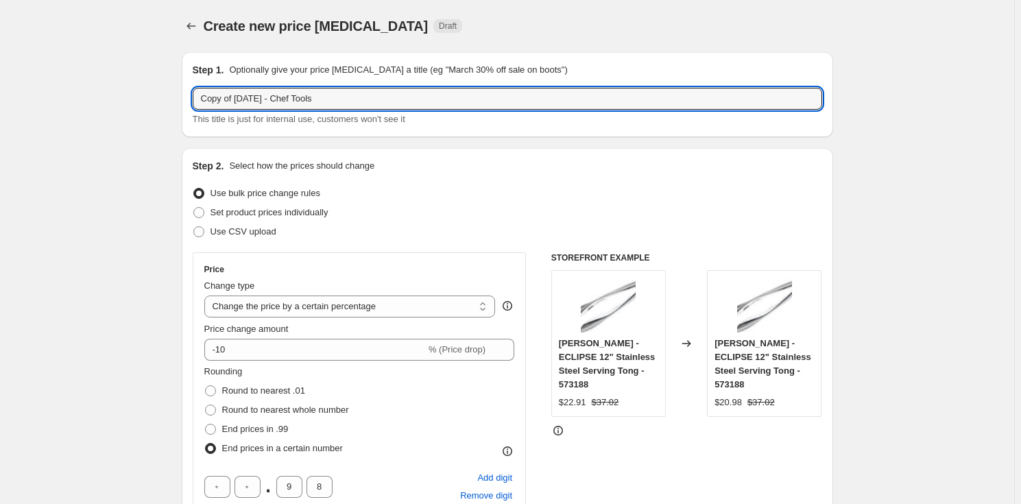
drag, startPoint x: 237, startPoint y: 101, endPoint x: 90, endPoint y: 78, distance: 148.5
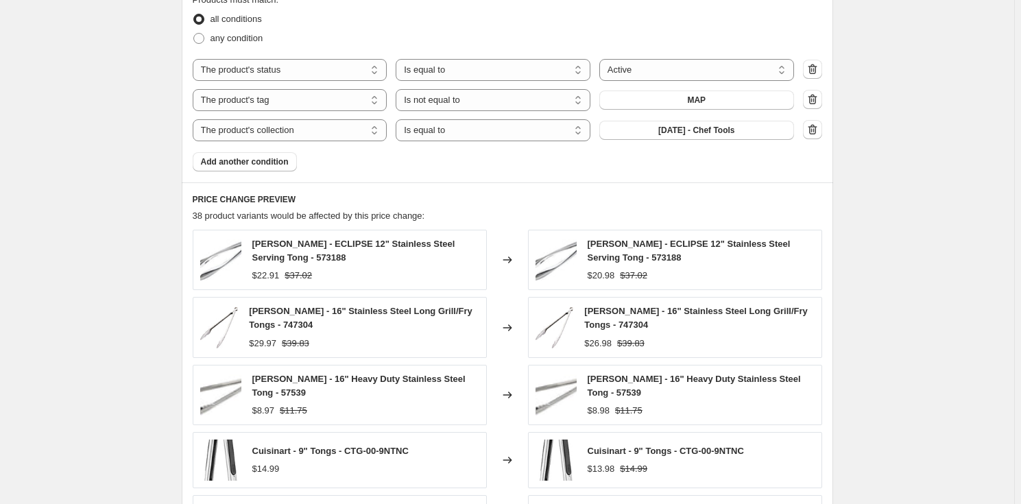
scroll to position [873, 0]
type input "[DATE] - Kitchen Appliances"
click at [810, 127] on icon "button" at bounding box center [813, 130] width 14 height 14
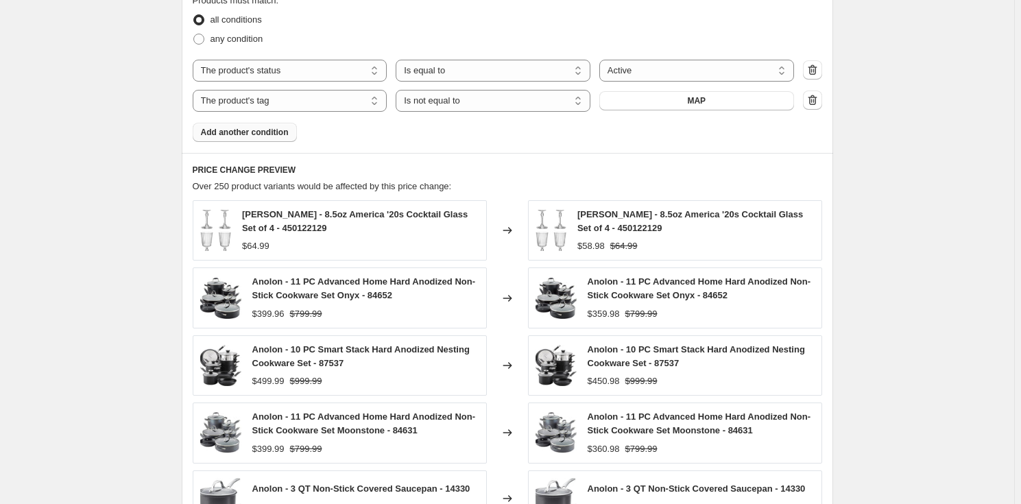
click at [259, 127] on span "Add another condition" at bounding box center [245, 132] width 88 height 11
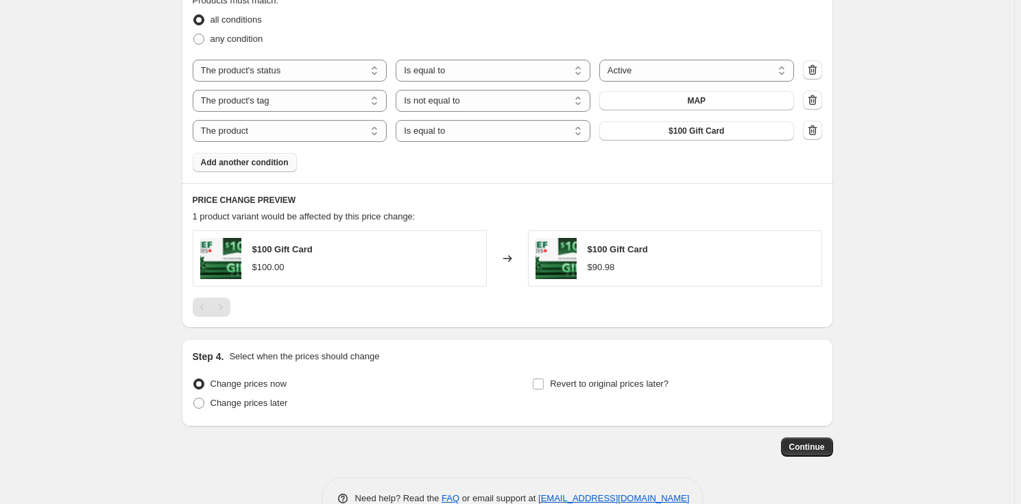
click at [716, 130] on span "$100 Gift Card" at bounding box center [697, 131] width 56 height 11
click at [330, 125] on select "The product The product's collection The product's tag The product's vendor The…" at bounding box center [290, 131] width 195 height 22
select select "collection"
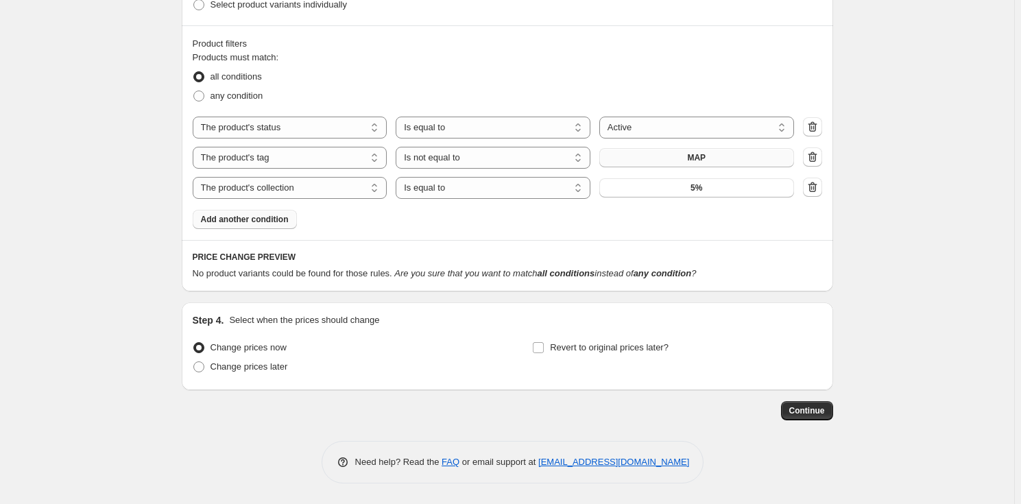
scroll to position [816, 0]
click at [702, 191] on span "5%" at bounding box center [697, 187] width 12 height 11
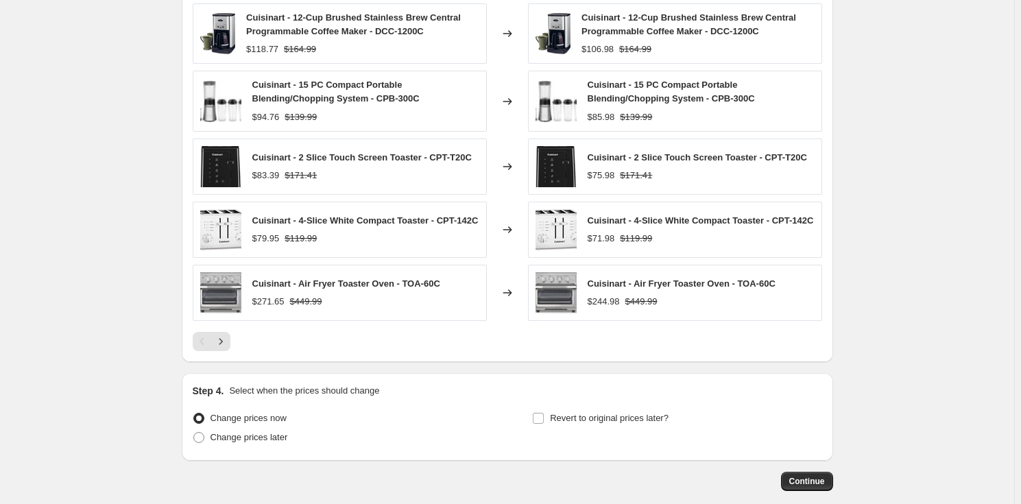
scroll to position [1170, 0]
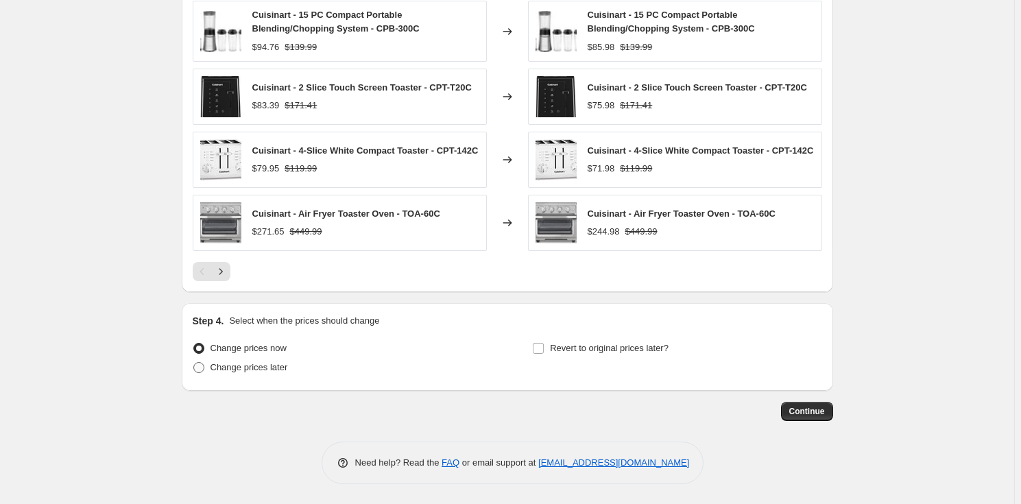
click at [216, 372] on span "Change prices later" at bounding box center [250, 367] width 78 height 10
click at [194, 363] on input "Change prices later" at bounding box center [193, 362] width 1 height 1
radio input "true"
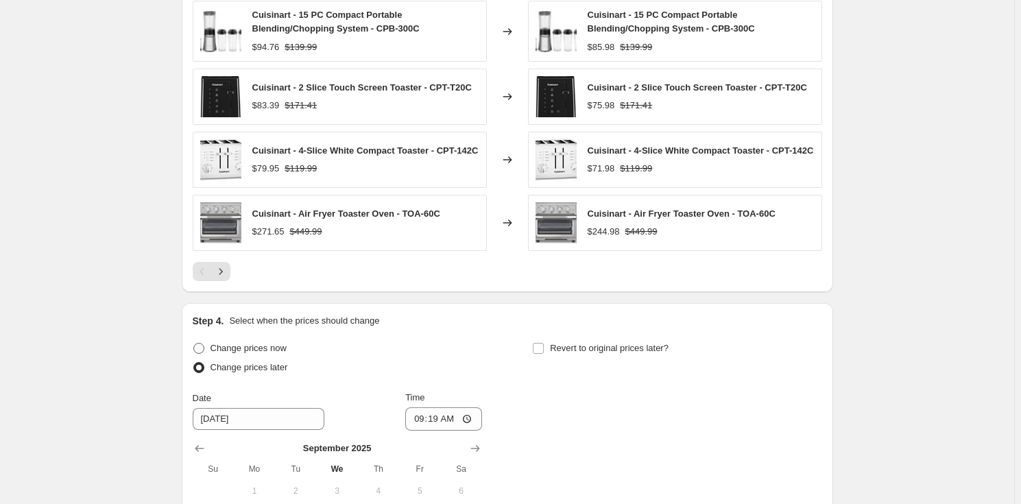
scroll to position [1404, 0]
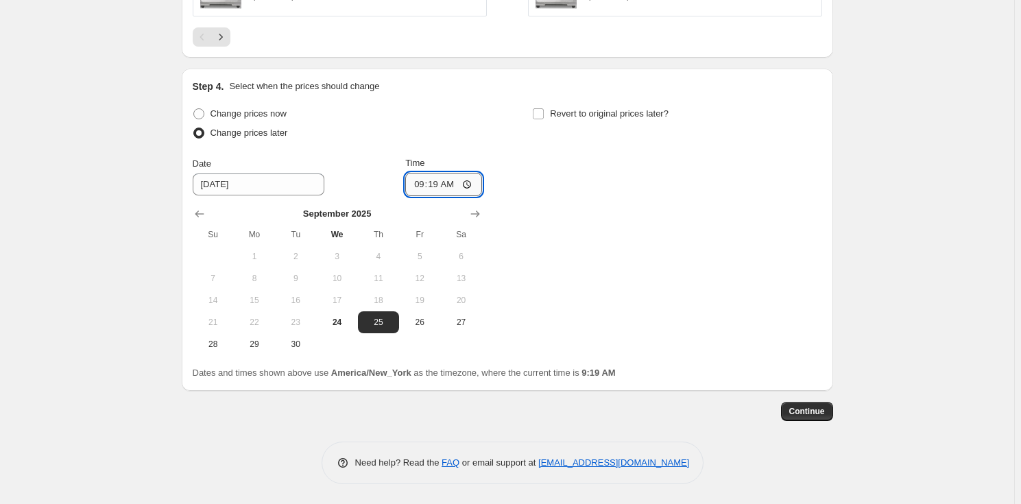
click at [420, 184] on input "09:19" at bounding box center [443, 184] width 77 height 23
type input "00:00"
click at [245, 181] on input "[DATE]" at bounding box center [259, 185] width 132 height 22
click at [480, 211] on icon "Show next month, October 2025" at bounding box center [476, 214] width 14 height 14
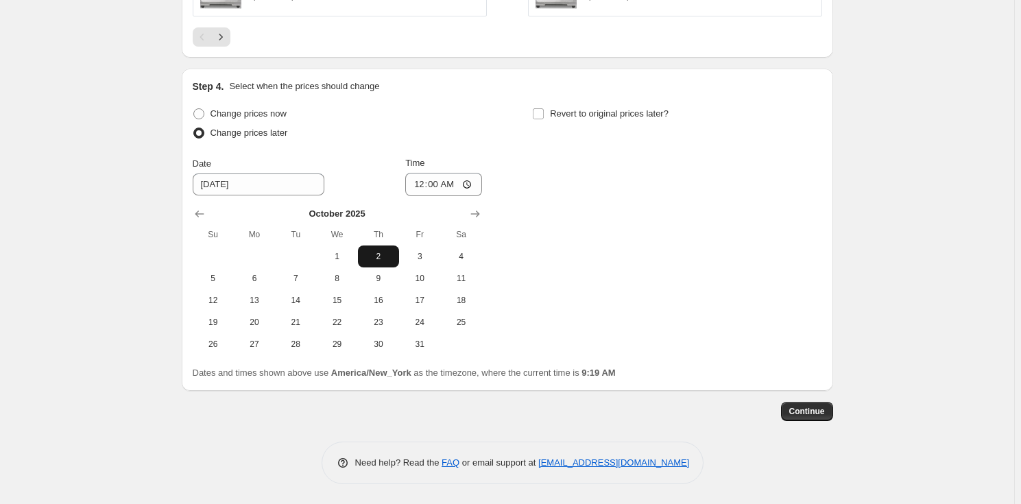
click at [386, 259] on span "2" at bounding box center [379, 256] width 30 height 11
type input "[DATE]"
click at [597, 113] on span "Revert to original prices later?" at bounding box center [609, 113] width 119 height 10
click at [544, 113] on input "Revert to original prices later?" at bounding box center [538, 113] width 11 height 11
checkbox input "true"
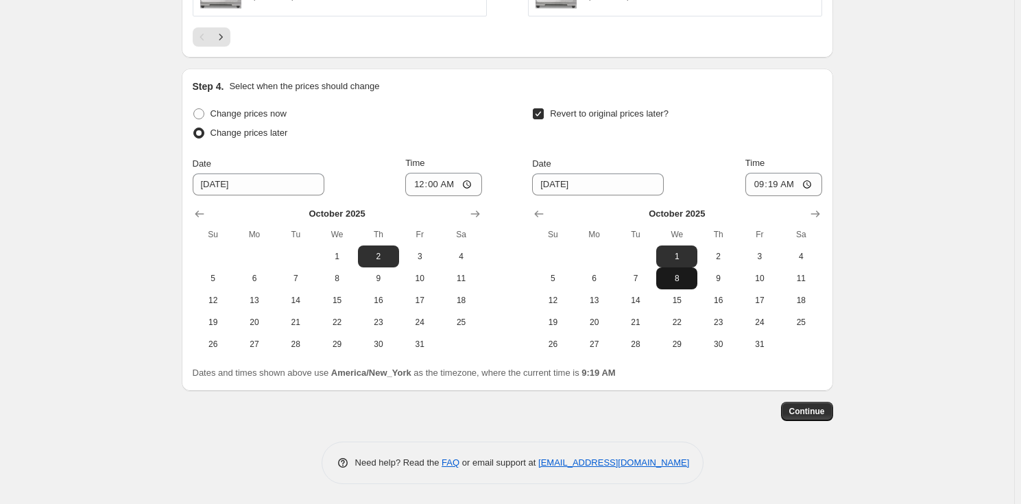
drag, startPoint x: 676, startPoint y: 279, endPoint x: 683, endPoint y: 278, distance: 7.0
click at [678, 279] on span "8" at bounding box center [677, 278] width 30 height 11
type input "[DATE]"
click at [761, 187] on input "09:19" at bounding box center [784, 184] width 77 height 23
type input "23:59"
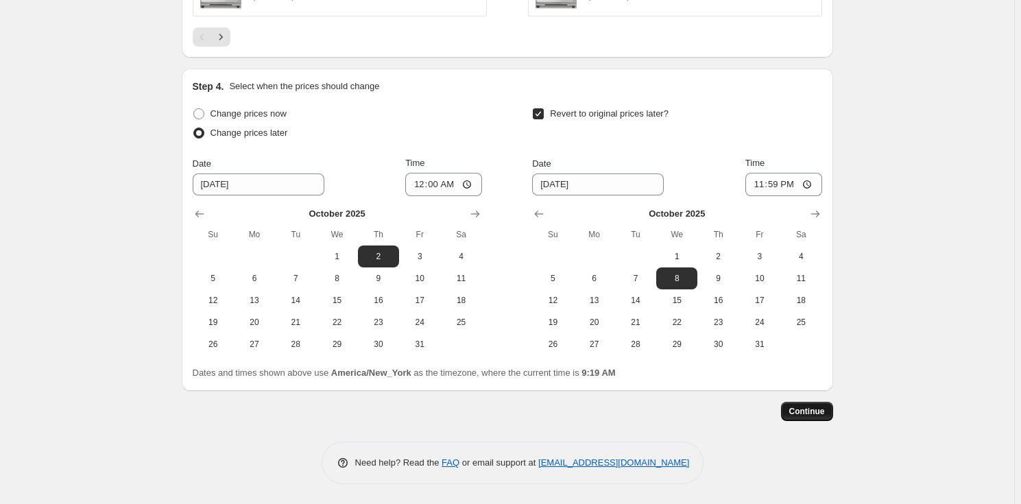
click at [816, 406] on span "Continue" at bounding box center [808, 411] width 36 height 11
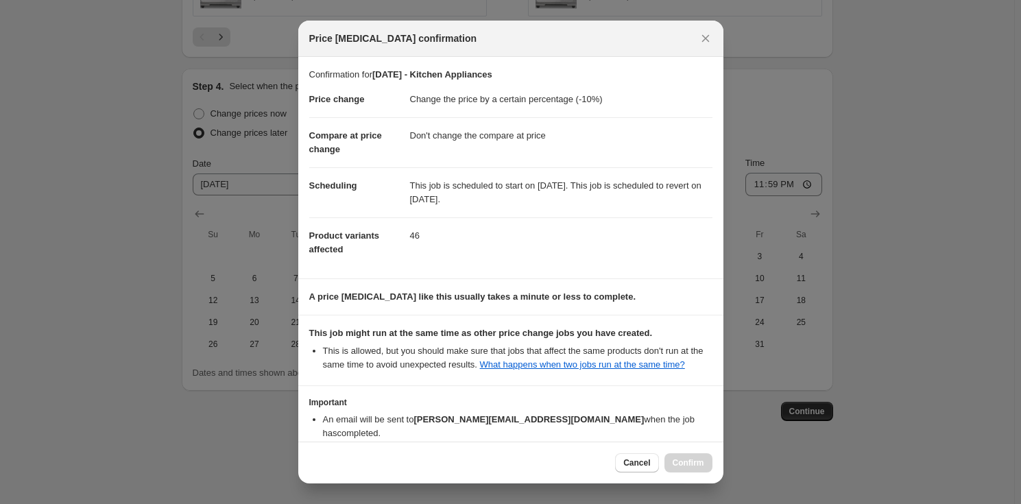
scroll to position [69, 0]
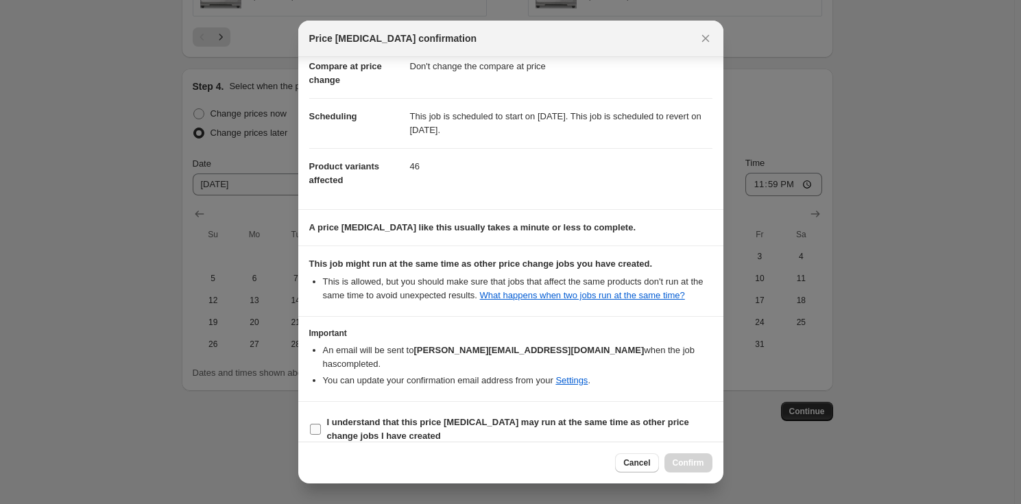
click at [366, 420] on b "I understand that this price [MEDICAL_DATA] may run at the same time as other p…" at bounding box center [508, 429] width 362 height 24
click at [321, 424] on input "I understand that this price [MEDICAL_DATA] may run at the same time as other p…" at bounding box center [315, 429] width 11 height 11
checkbox input "true"
click at [683, 458] on span "Confirm" at bounding box center [689, 463] width 32 height 11
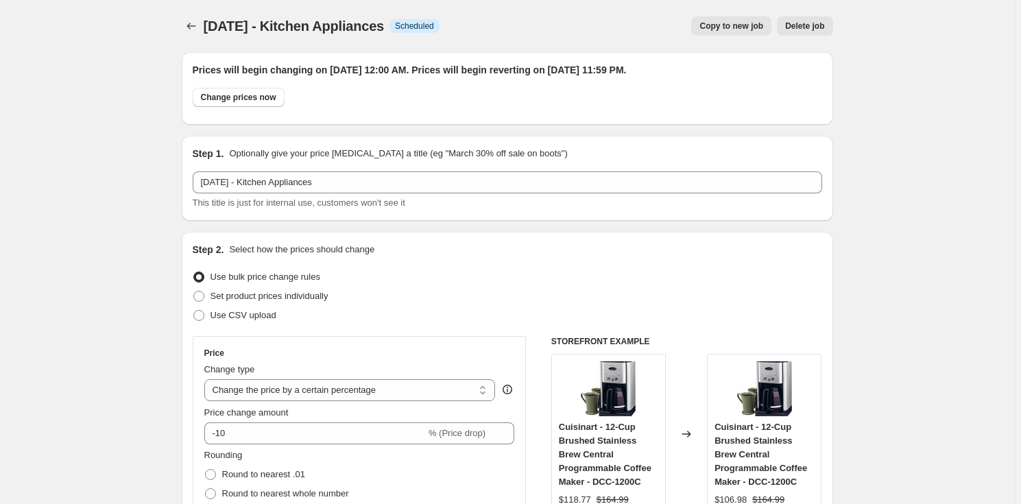
click at [748, 32] on button "Copy to new job" at bounding box center [732, 25] width 80 height 19
select select "percentage"
select select "no_change"
select select "product_status"
select select "tag"
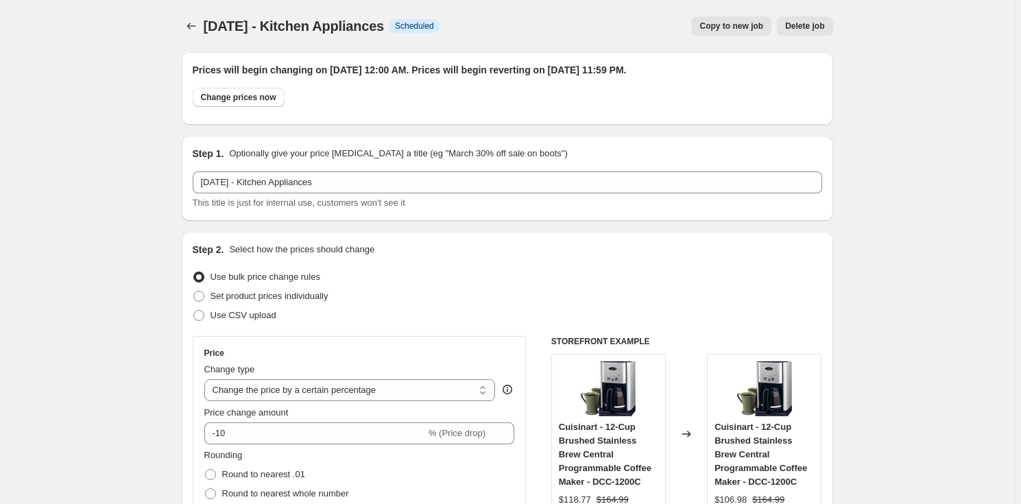
select select "not_equal"
select select "collection"
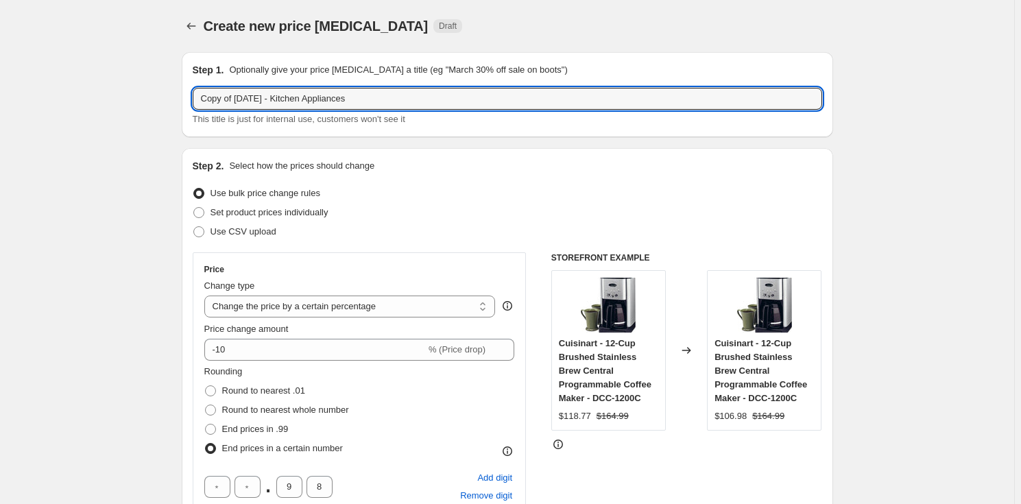
drag, startPoint x: 239, startPoint y: 95, endPoint x: 48, endPoint y: 80, distance: 191.3
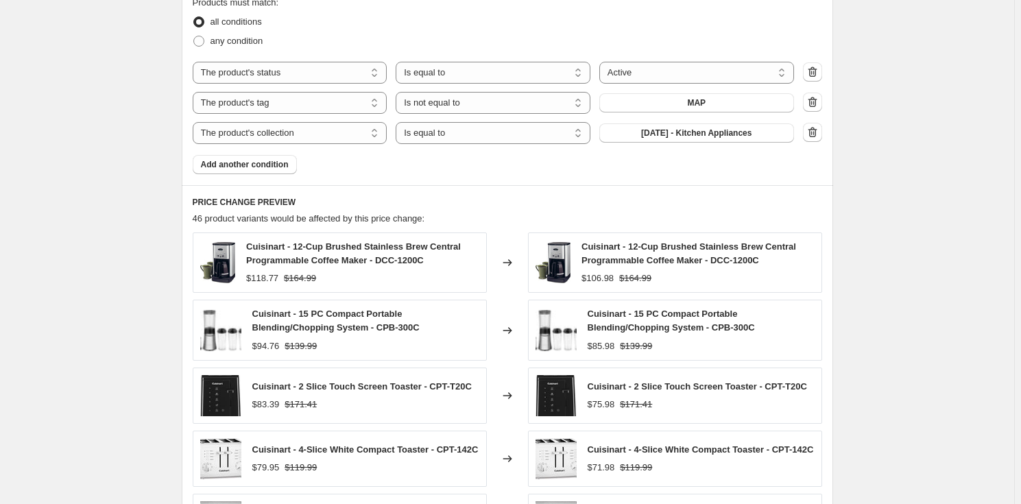
scroll to position [873, 0]
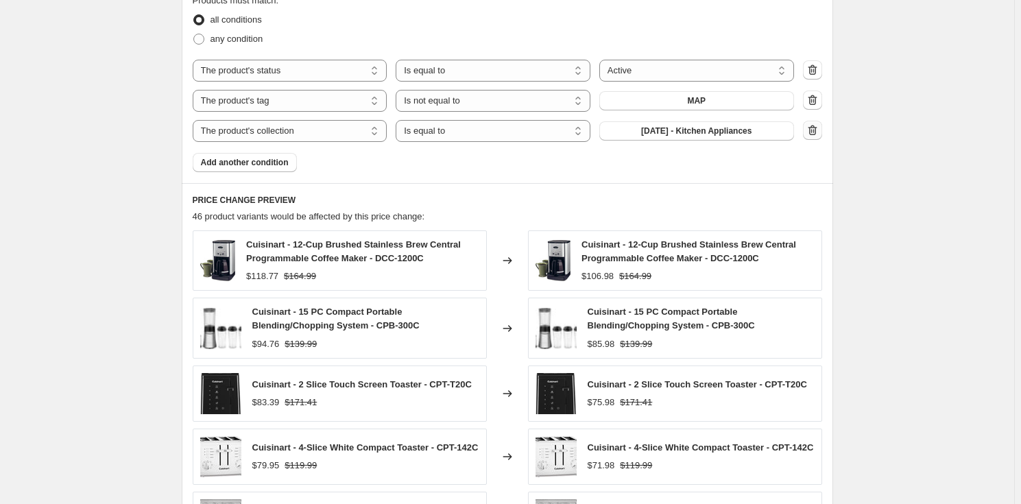
type input "[DATE] - Boards & Carving Tools"
click at [820, 136] on icon "button" at bounding box center [813, 130] width 14 height 14
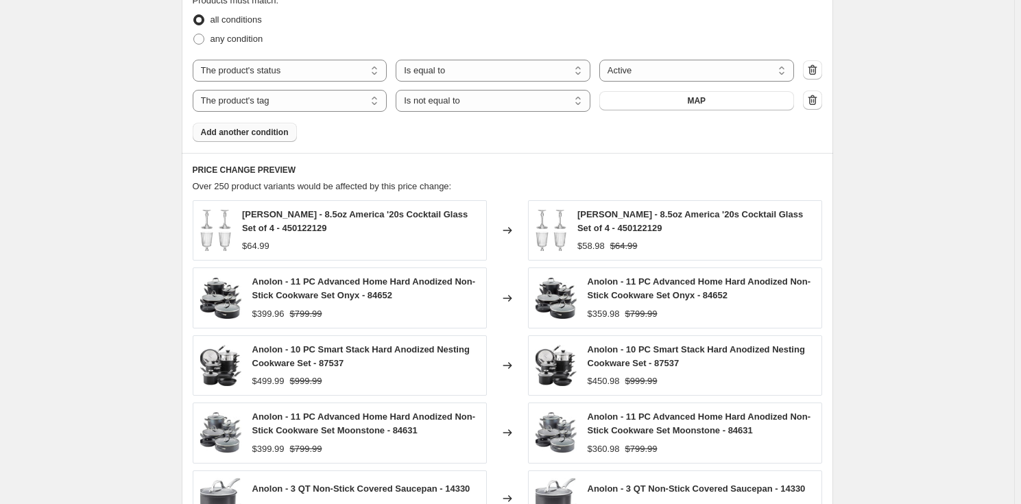
click at [282, 129] on span "Add another condition" at bounding box center [245, 132] width 88 height 11
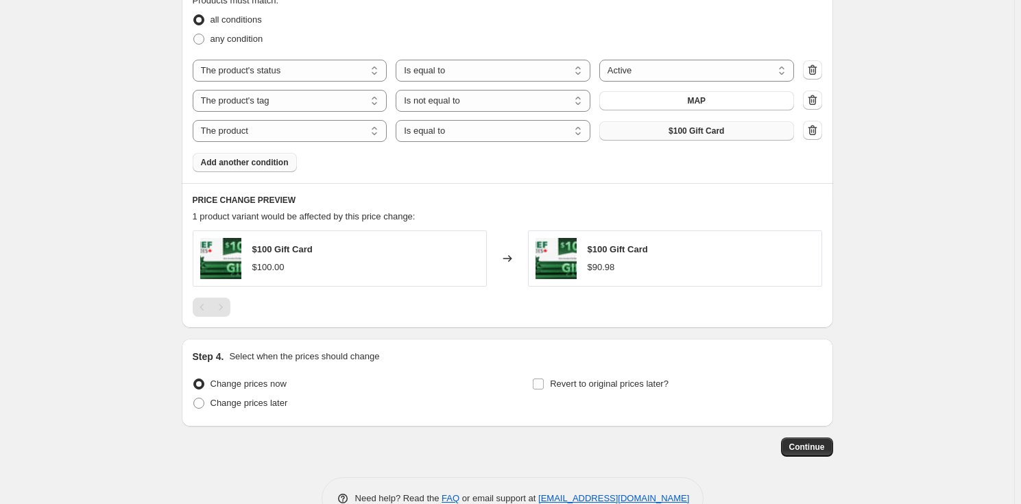
click at [693, 123] on button "$100 Gift Card" at bounding box center [697, 130] width 195 height 19
click at [375, 126] on select "The product The product's collection The product's tag The product's vendor The…" at bounding box center [290, 131] width 195 height 22
select select "collection"
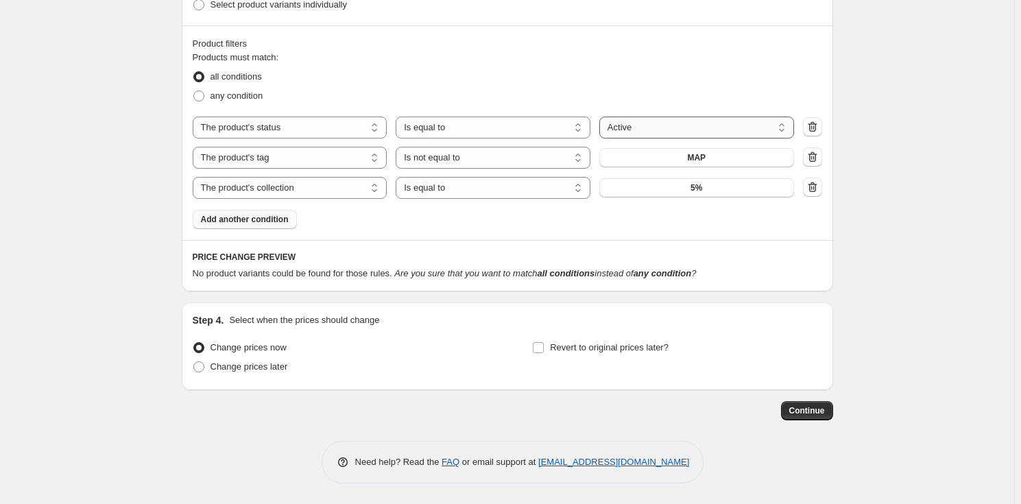
scroll to position [816, 0]
click at [697, 187] on span "5%" at bounding box center [697, 187] width 12 height 11
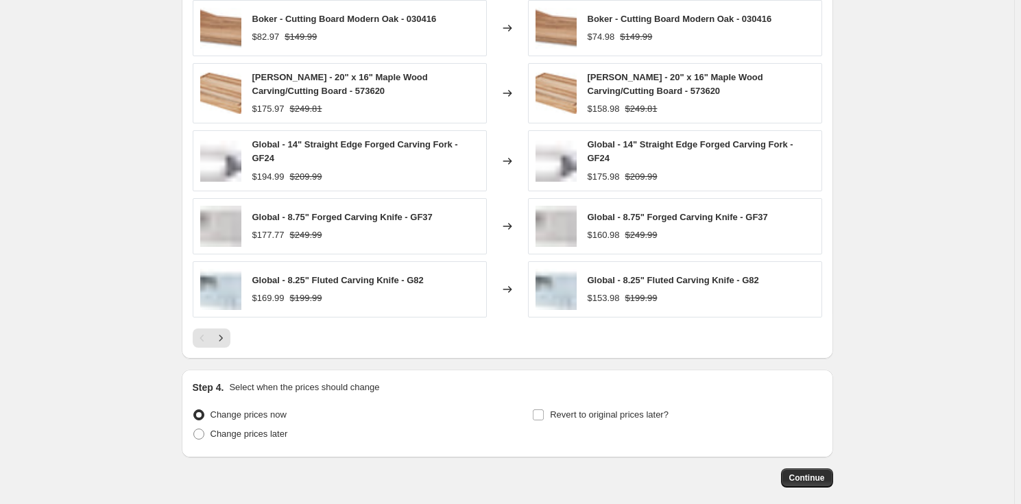
scroll to position [1127, 0]
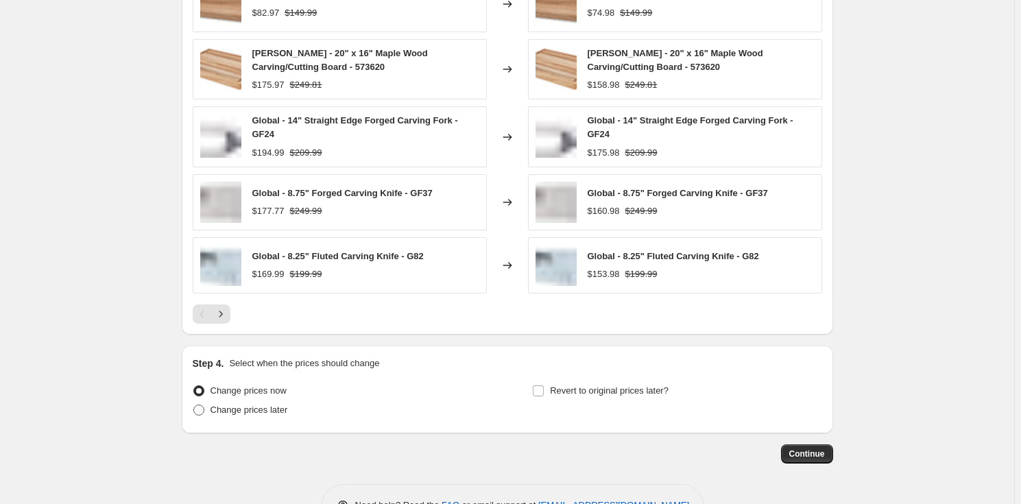
click at [246, 405] on span "Change prices later" at bounding box center [250, 410] width 78 height 10
click at [194, 405] on input "Change prices later" at bounding box center [193, 405] width 1 height 1
radio input "true"
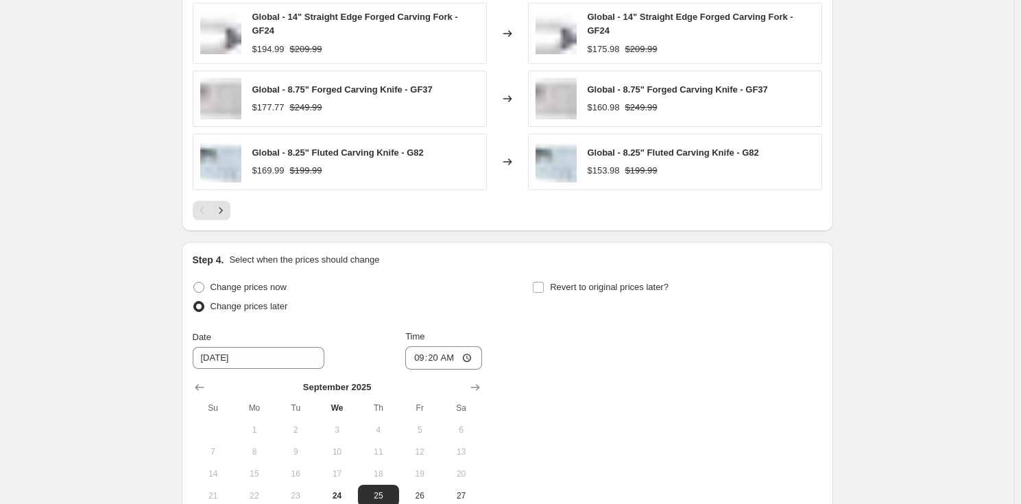
scroll to position [1314, 0]
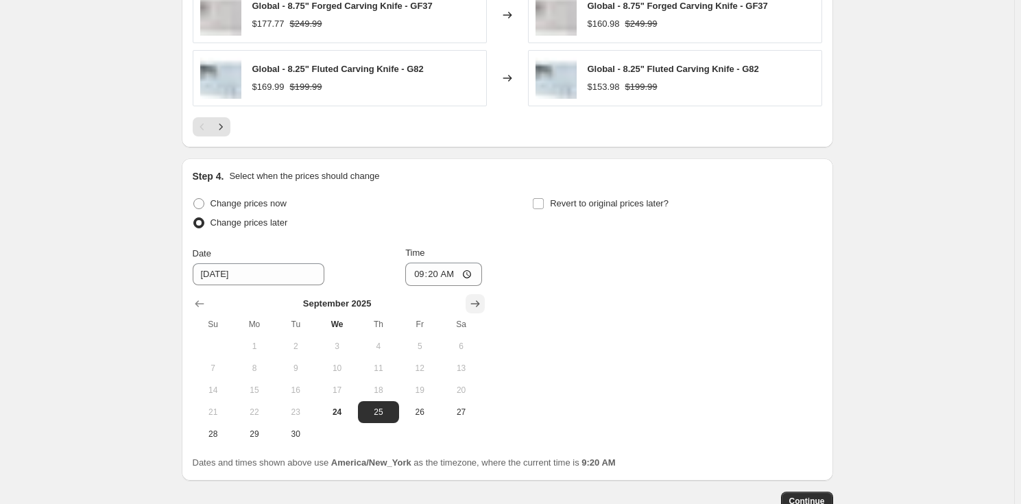
click at [477, 298] on icon "Show next month, October 2025" at bounding box center [476, 304] width 14 height 14
click at [380, 341] on span "2" at bounding box center [379, 346] width 30 height 11
type input "[DATE]"
click at [421, 266] on input "09:20" at bounding box center [443, 274] width 77 height 23
type input "00:00"
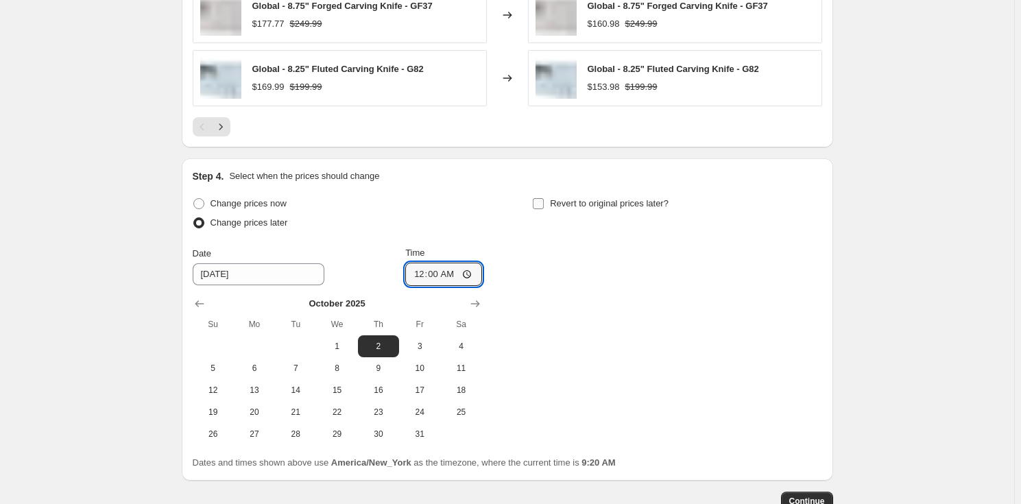
click at [543, 202] on input "Revert to original prices later?" at bounding box center [538, 203] width 11 height 11
checkbox input "true"
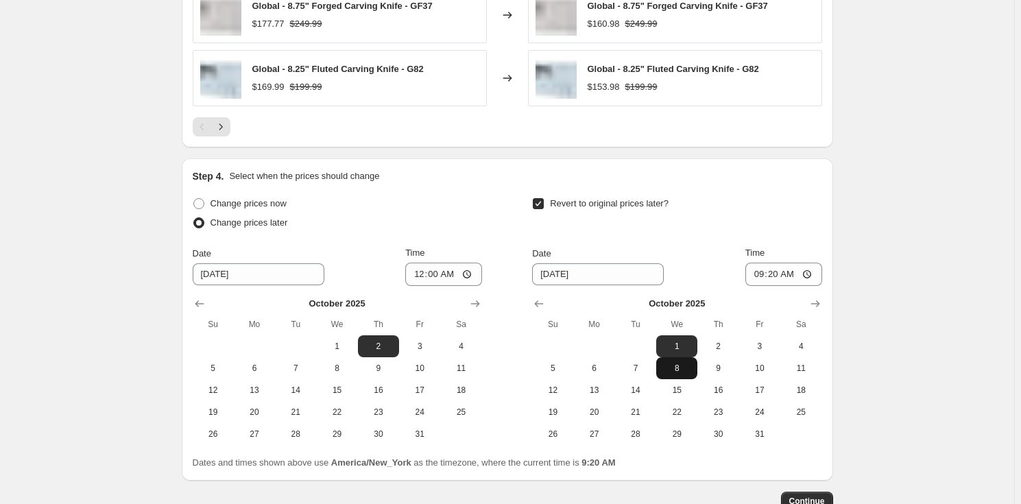
click at [678, 357] on button "8" at bounding box center [677, 368] width 41 height 22
type input "[DATE]"
click at [758, 266] on input "09:20" at bounding box center [784, 274] width 77 height 23
type input "23:59"
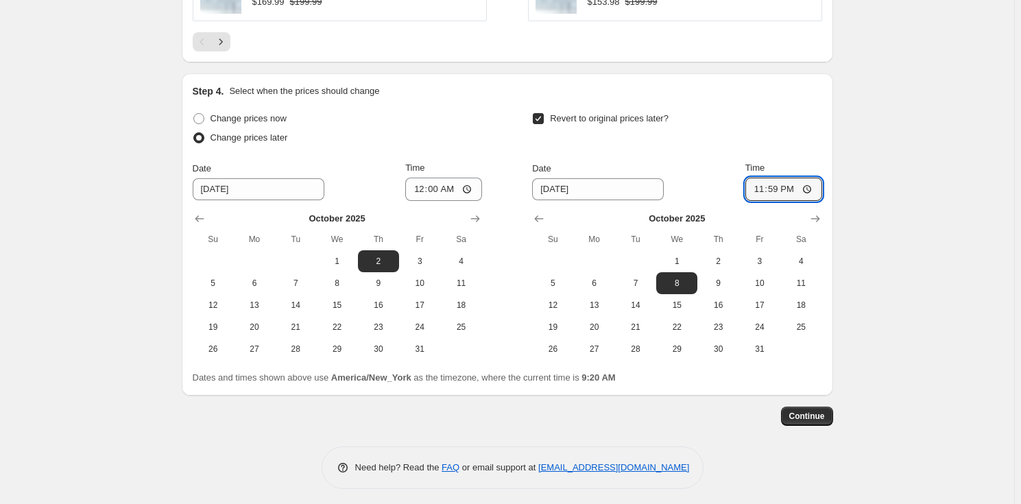
scroll to position [1399, 0]
click at [810, 411] on span "Continue" at bounding box center [808, 416] width 36 height 11
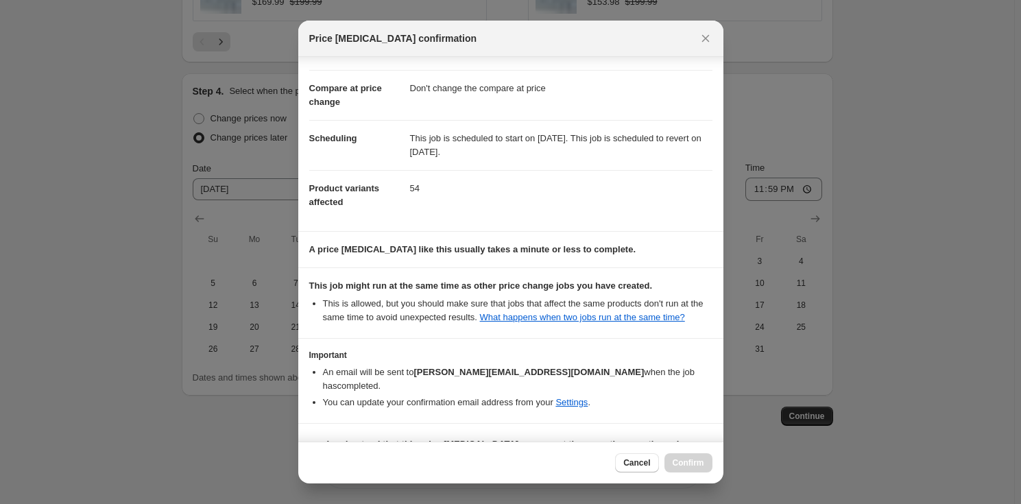
scroll to position [69, 0]
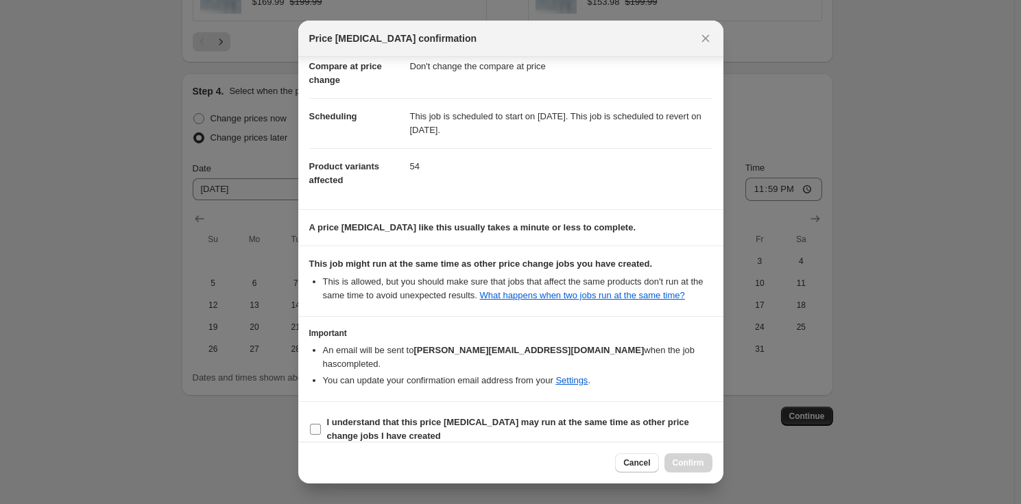
click at [371, 421] on b "I understand that this price [MEDICAL_DATA] may run at the same time as other p…" at bounding box center [508, 429] width 362 height 24
click at [321, 424] on input "I understand that this price [MEDICAL_DATA] may run at the same time as other p…" at bounding box center [315, 429] width 11 height 11
checkbox input "true"
click at [696, 465] on span "Confirm" at bounding box center [689, 463] width 32 height 11
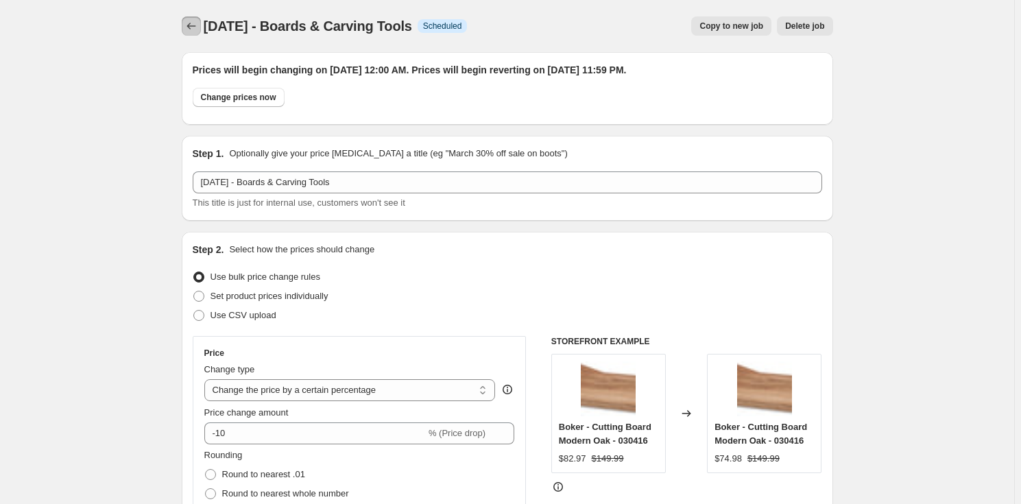
click at [196, 25] on icon "Price change jobs" at bounding box center [192, 26] width 14 height 14
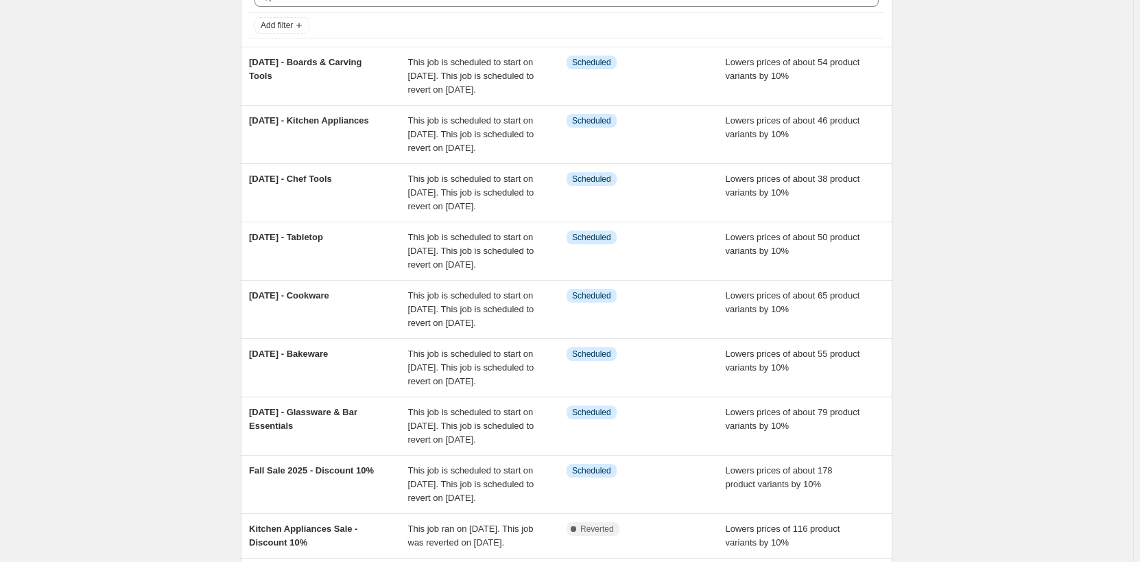
scroll to position [67, 0]
